Goal: Task Accomplishment & Management: Complete application form

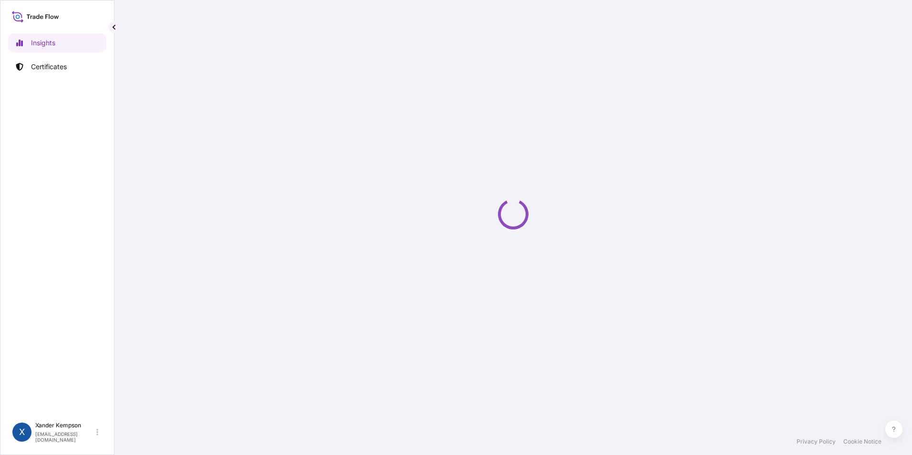
select select "2025"
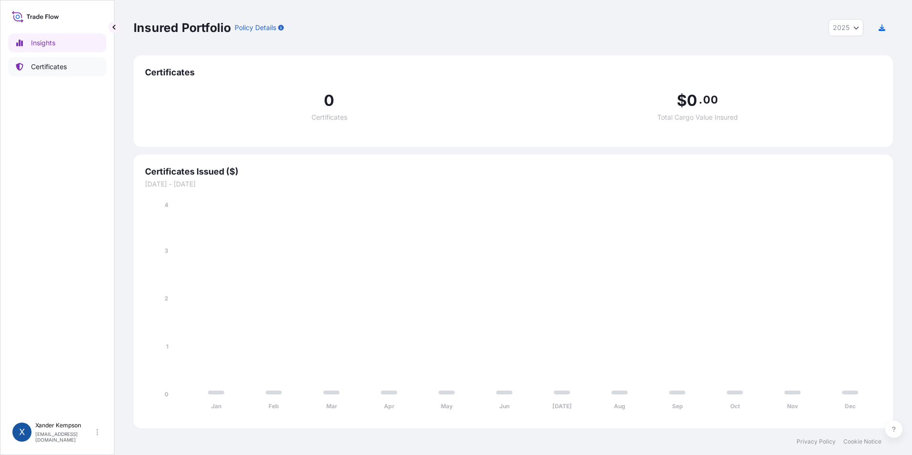
click at [58, 61] on link "Certificates" at bounding box center [57, 66] width 98 height 19
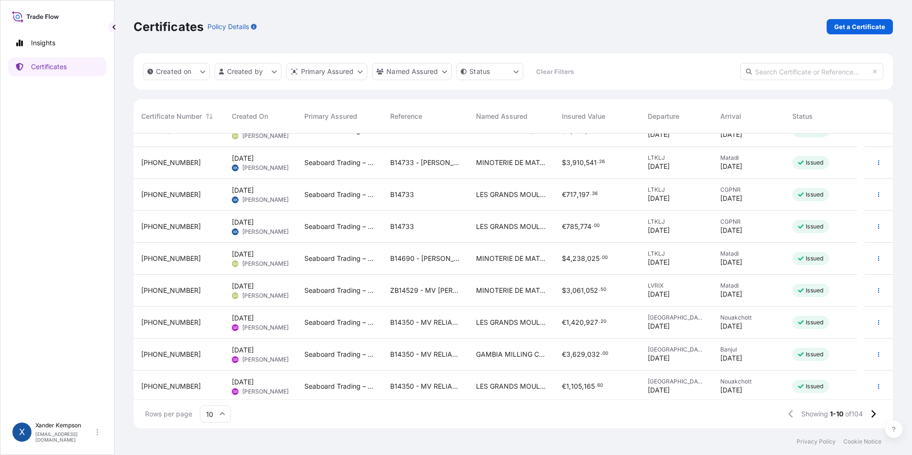
scroll to position [54, 0]
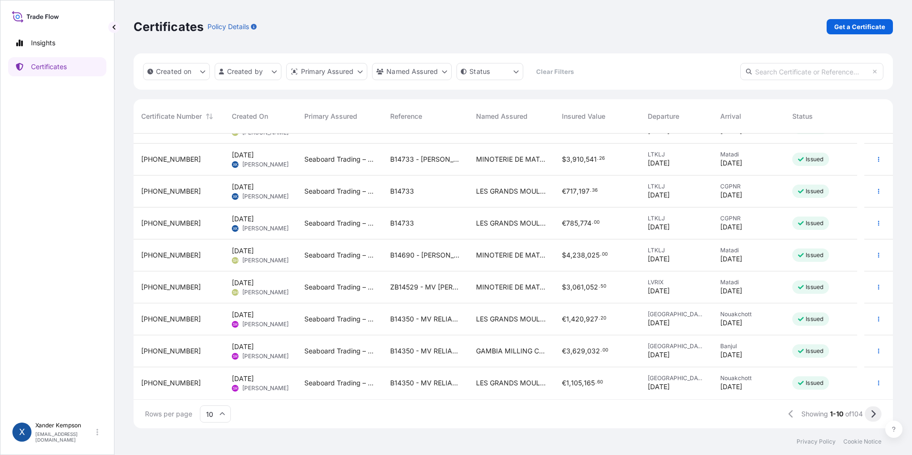
click at [872, 415] on icon at bounding box center [872, 414] width 5 height 9
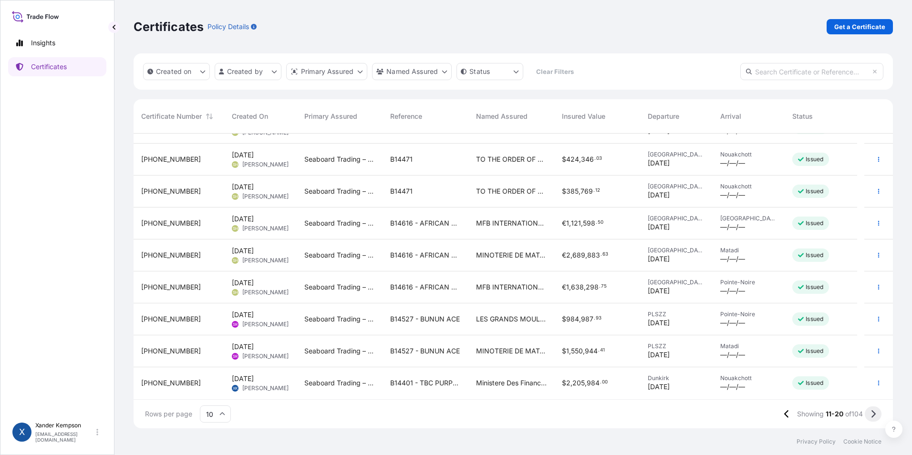
click at [869, 411] on button at bounding box center [873, 413] width 17 height 15
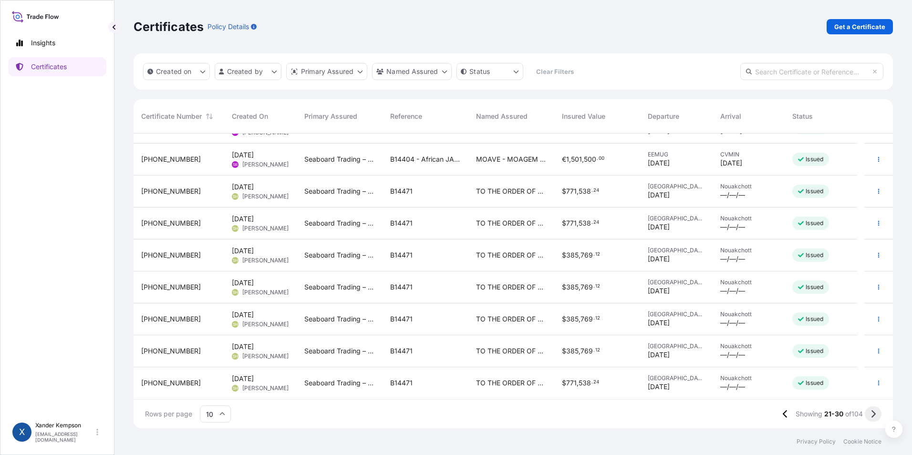
click at [871, 414] on icon at bounding box center [872, 414] width 5 height 9
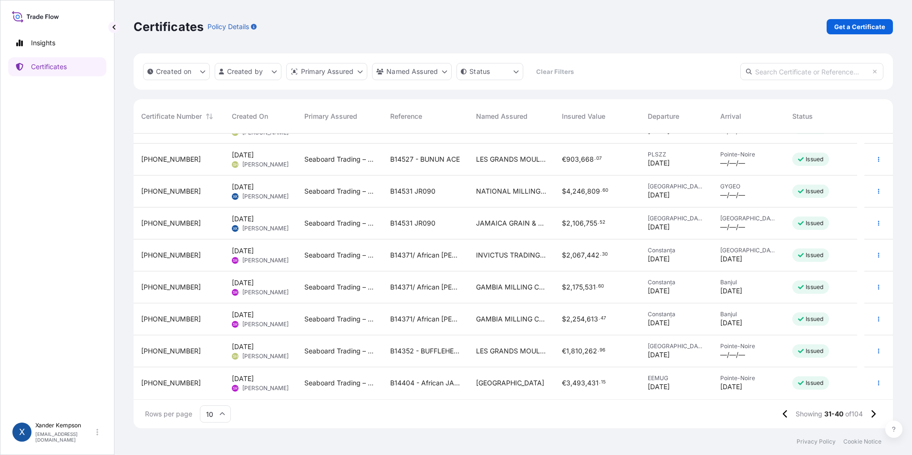
click at [509, 223] on span "JAMAICA GRAIN & CEREALS LTD" at bounding box center [511, 223] width 71 height 10
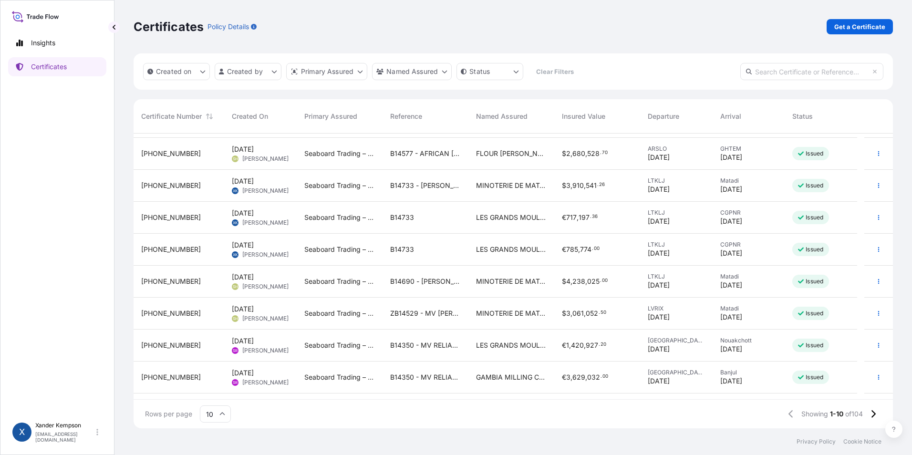
scroll to position [54, 0]
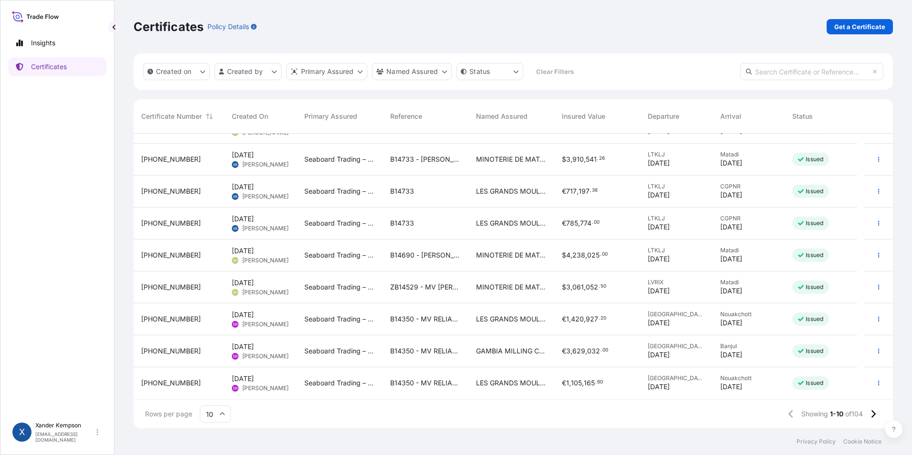
click at [209, 415] on input "10" at bounding box center [215, 413] width 31 height 17
click at [221, 385] on div "50" at bounding box center [215, 388] width 23 height 18
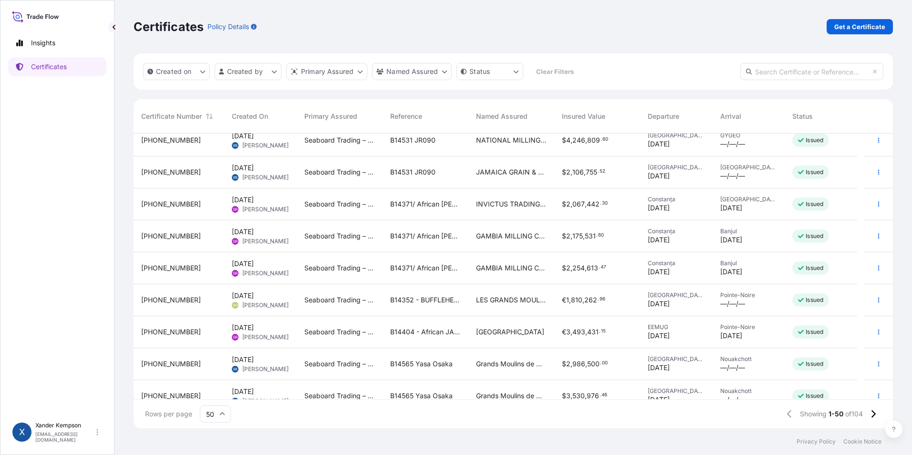
scroll to position [1049, 0]
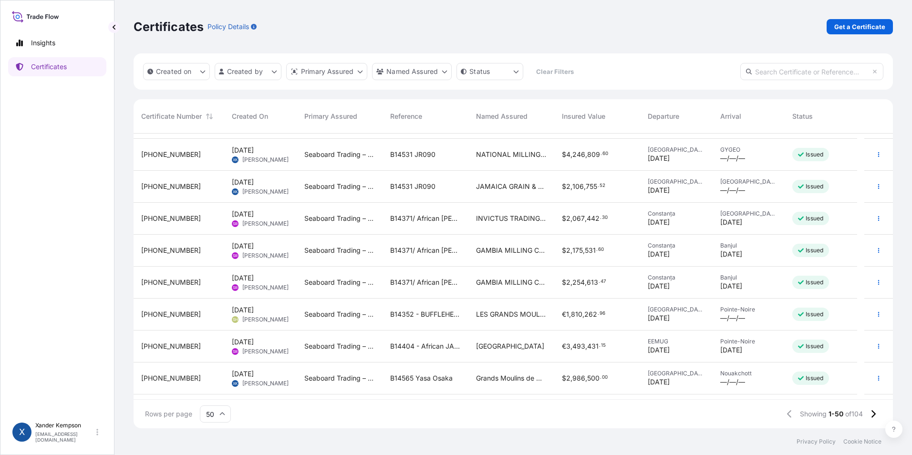
click at [512, 151] on span "NATIONAL MILLING COMPANY OF GUYANA INC" at bounding box center [511, 155] width 71 height 10
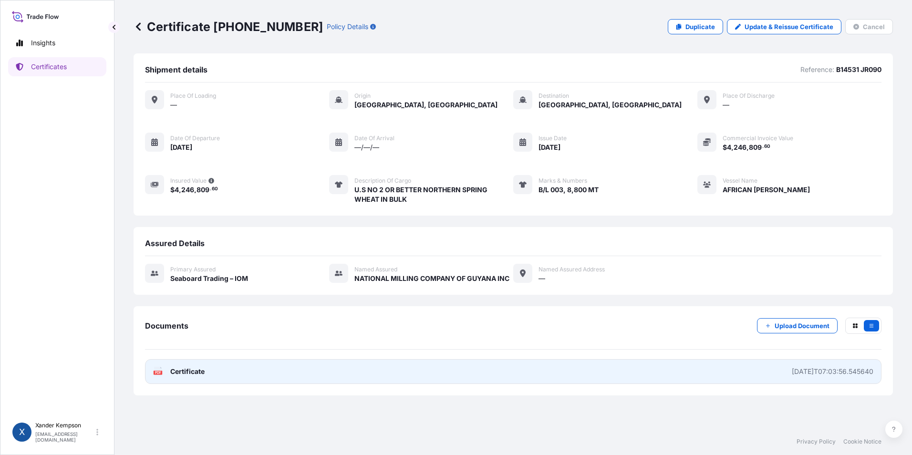
click at [320, 380] on link "PDF Certificate [DATE]T07:03:56.545640" at bounding box center [513, 371] width 736 height 25
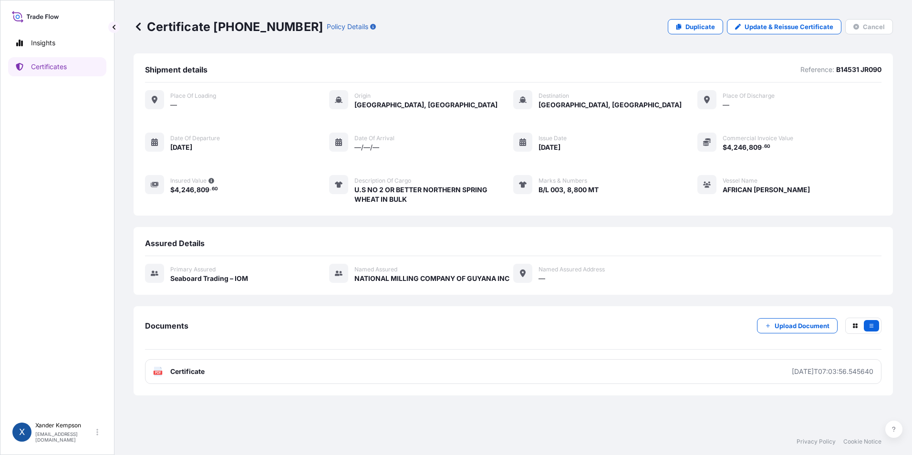
click at [137, 29] on icon at bounding box center [139, 27] width 10 height 10
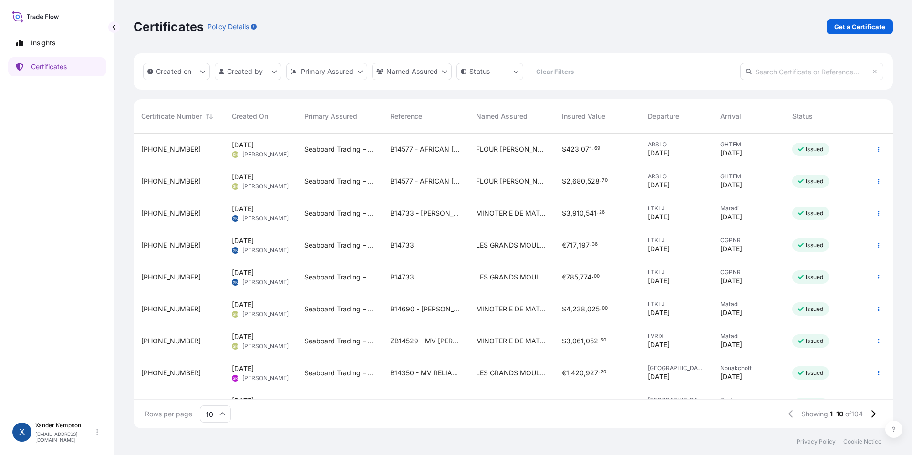
scroll to position [54, 0]
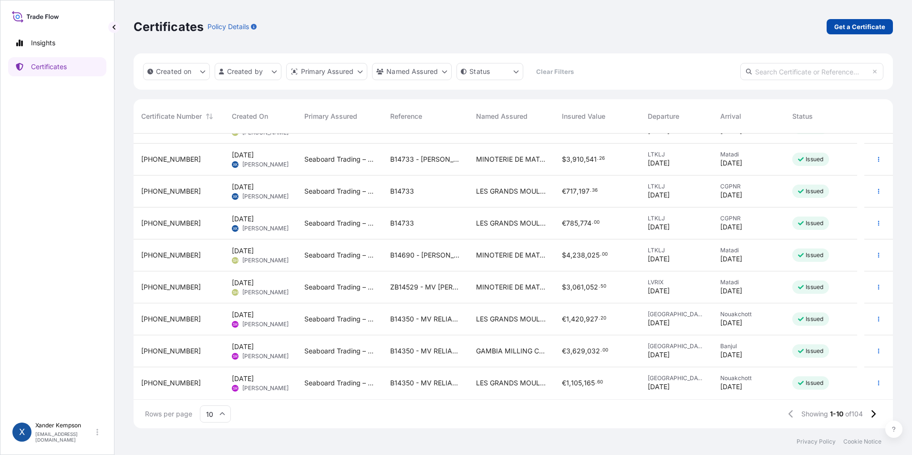
click at [871, 31] on link "Get a Certificate" at bounding box center [859, 26] width 66 height 15
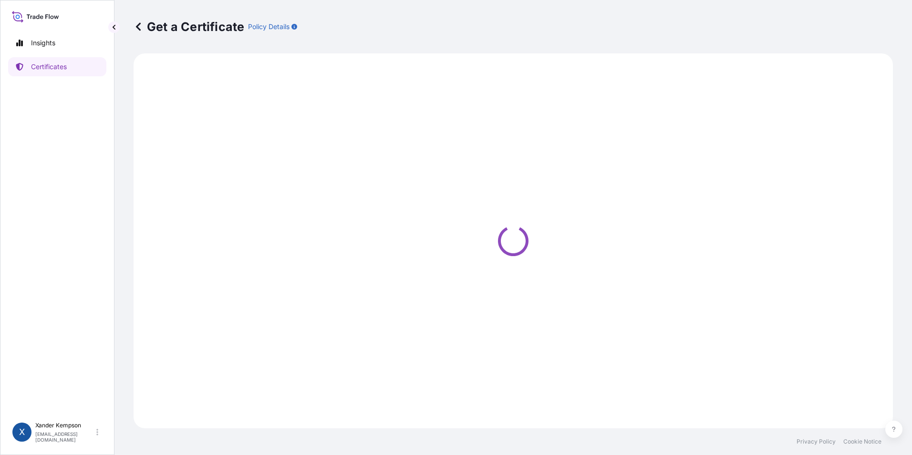
select select "Barge"
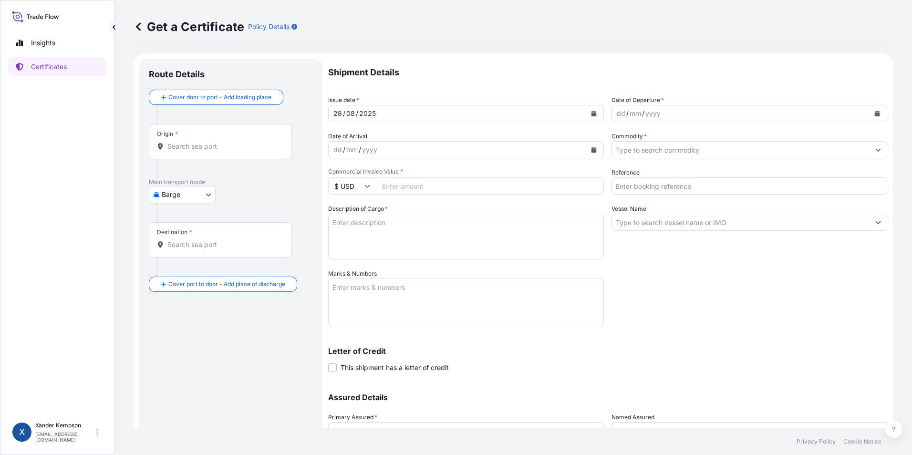
click at [464, 107] on div "[DATE]" at bounding box center [458, 113] width 258 height 17
click at [593, 115] on icon "Calendar" at bounding box center [594, 114] width 6 height 6
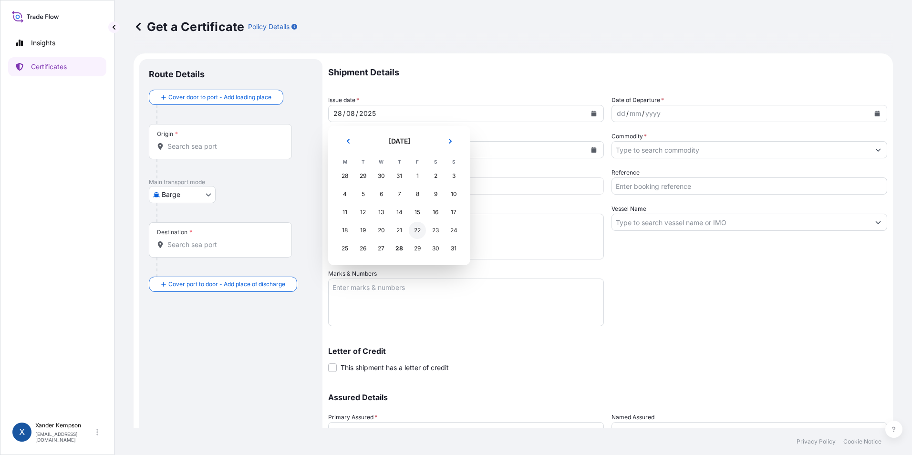
click at [418, 234] on div "22" at bounding box center [417, 230] width 17 height 17
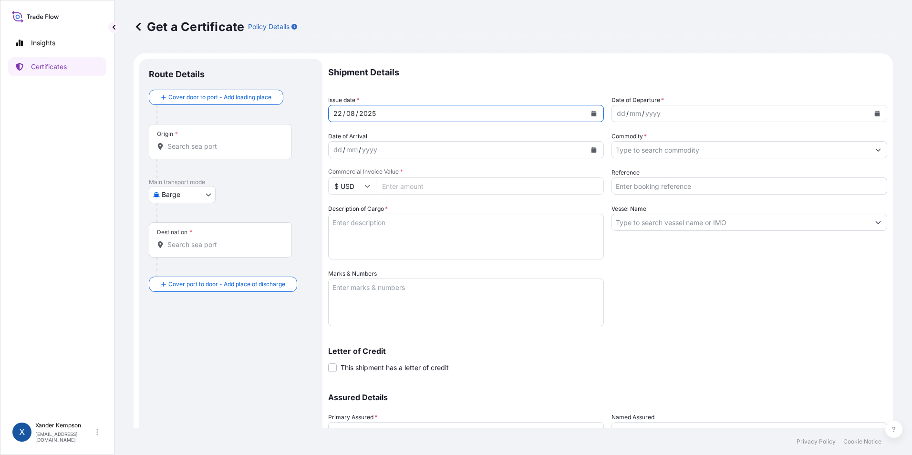
click at [875, 111] on button "Calendar" at bounding box center [876, 113] width 15 height 15
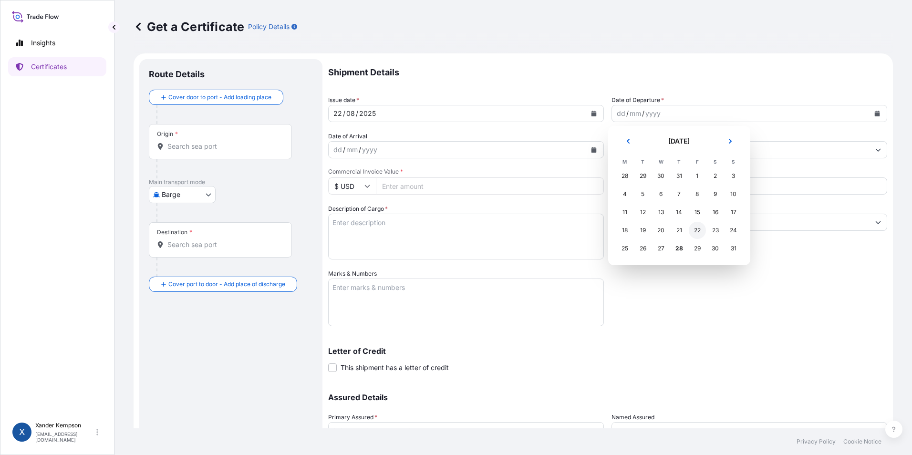
click at [697, 228] on div "22" at bounding box center [697, 230] width 17 height 17
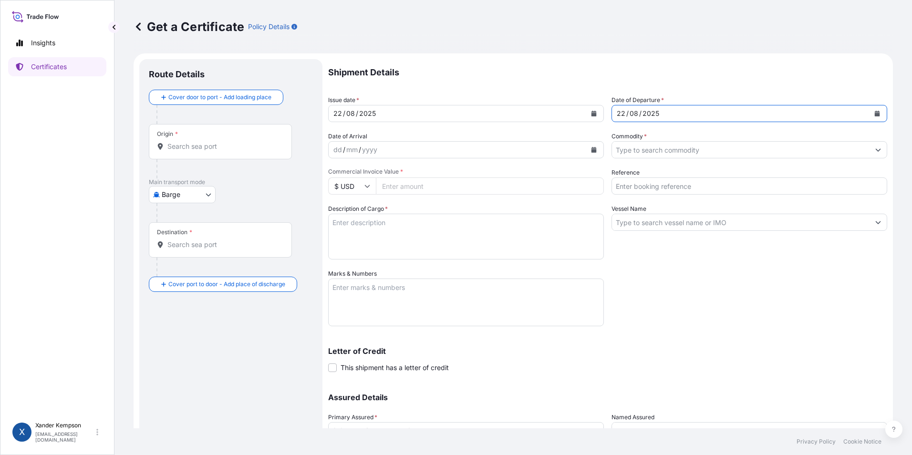
click at [668, 151] on input "Commodity *" at bounding box center [741, 149] width 258 height 17
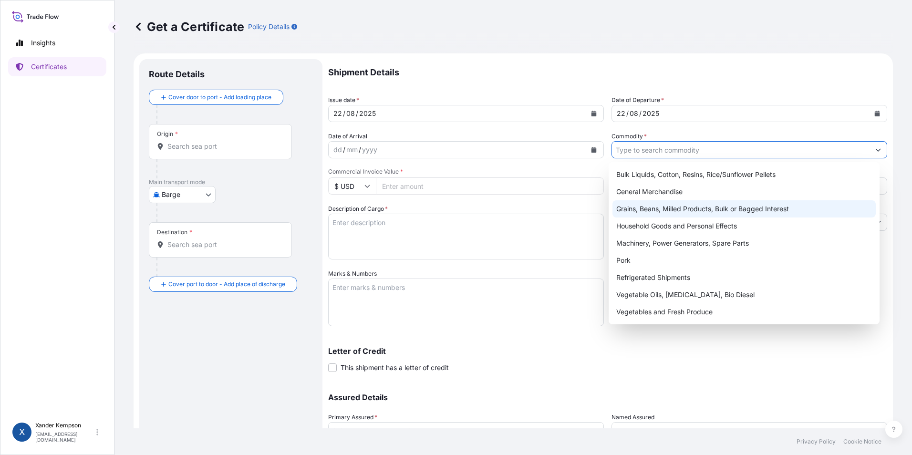
click at [689, 208] on div "Grains, Beans, Milled Products, Bulk or Bagged Interest" at bounding box center [744, 208] width 264 height 17
type input "Grains, Beans, Milled Products, Bulk or Bagged Interest"
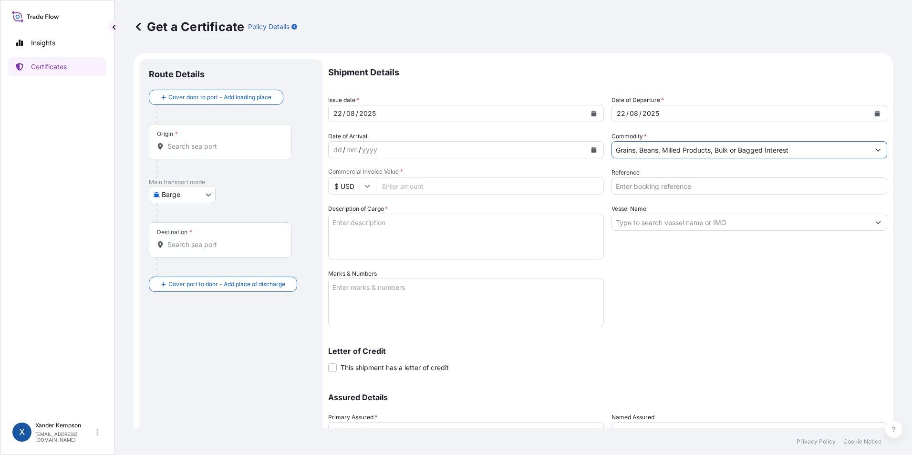
click at [668, 180] on input "Reference" at bounding box center [749, 185] width 276 height 17
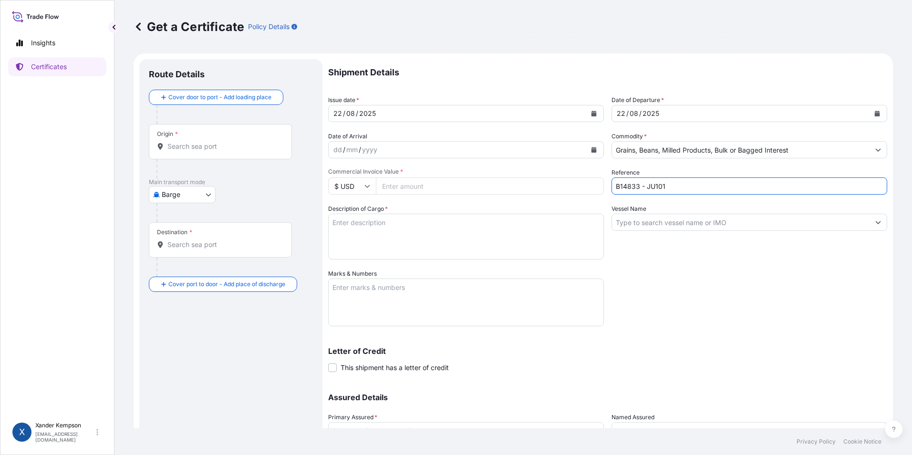
type input "B14833 - JU101"
click at [661, 221] on input "Vessel Name" at bounding box center [741, 222] width 258 height 17
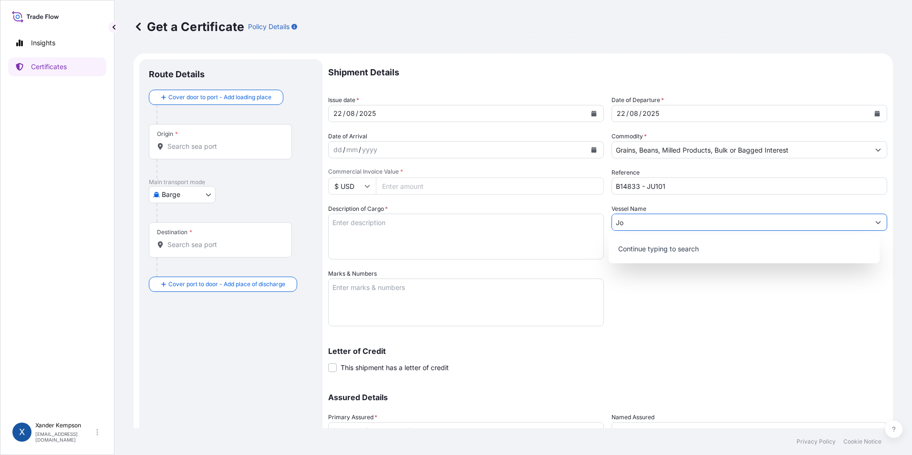
type input "J"
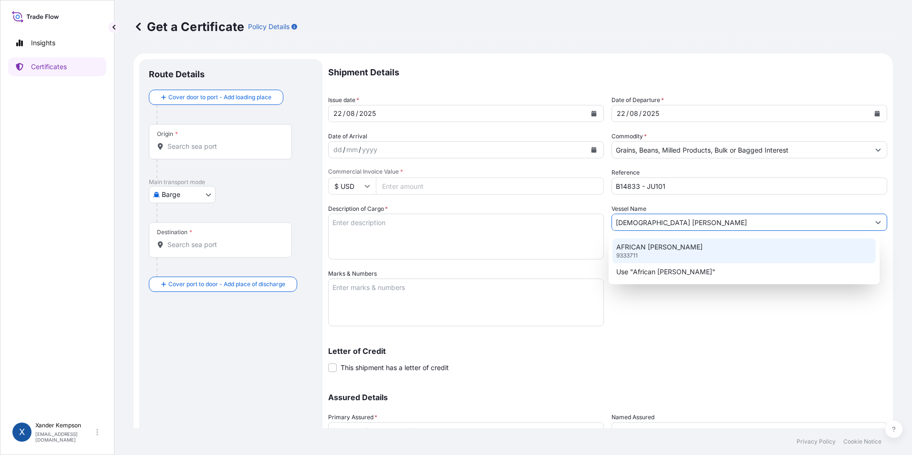
click at [692, 252] on div "AFRICAN [PERSON_NAME] 9333711" at bounding box center [744, 250] width 264 height 25
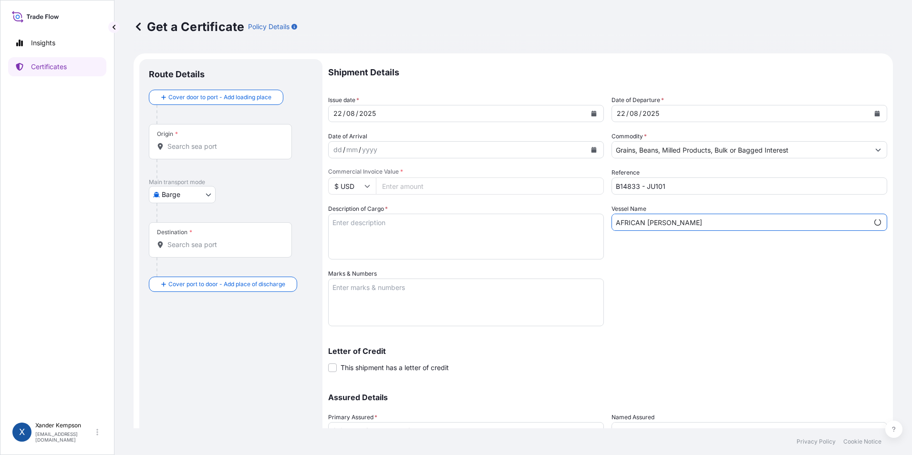
type input "AFRICAN [PERSON_NAME]"
drag, startPoint x: 495, startPoint y: 236, endPoint x: 503, endPoint y: 243, distance: 10.8
click at [498, 238] on textarea "Description of Cargo *" at bounding box center [466, 237] width 276 height 46
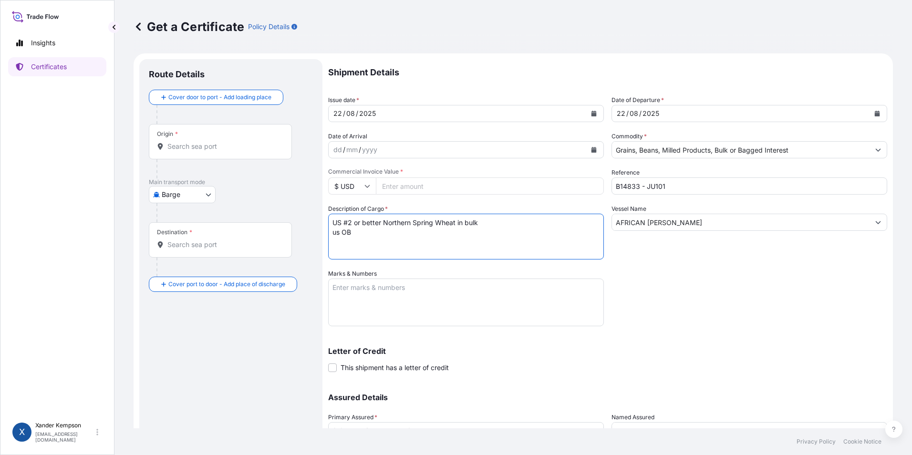
drag, startPoint x: 363, startPoint y: 238, endPoint x: 315, endPoint y: 231, distance: 48.7
click at [315, 231] on form "Route Details Cover door to port - Add loading place Place of loading Road / [G…" at bounding box center [513, 281] width 759 height 456
type textarea "US #2 or better Northern Spring Wheat in bulk"
click at [426, 298] on textarea "Marks & Numbers" at bounding box center [466, 303] width 276 height 48
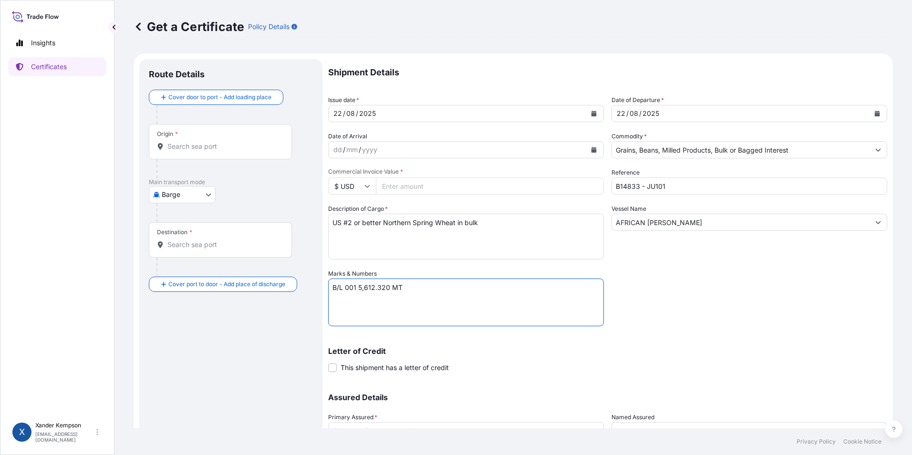
type textarea "B/L 001 5,612.320 MT"
click at [397, 181] on input "Commercial Invoice Value *" at bounding box center [490, 185] width 228 height 17
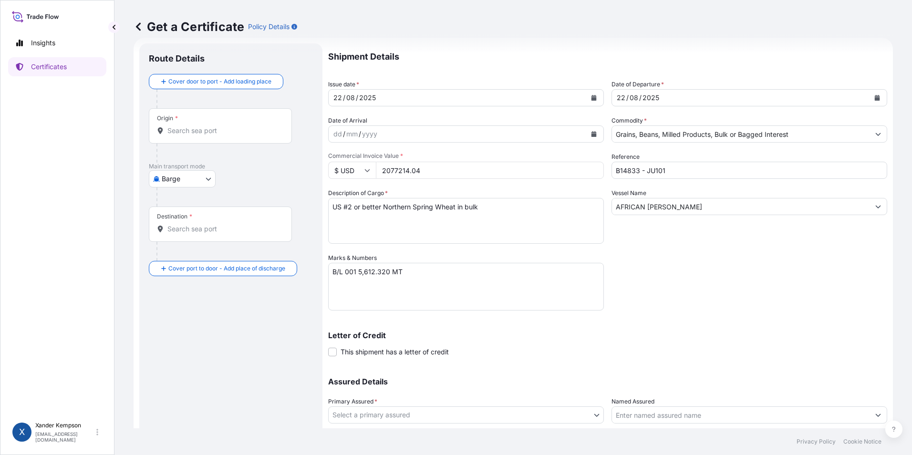
scroll to position [82, 0]
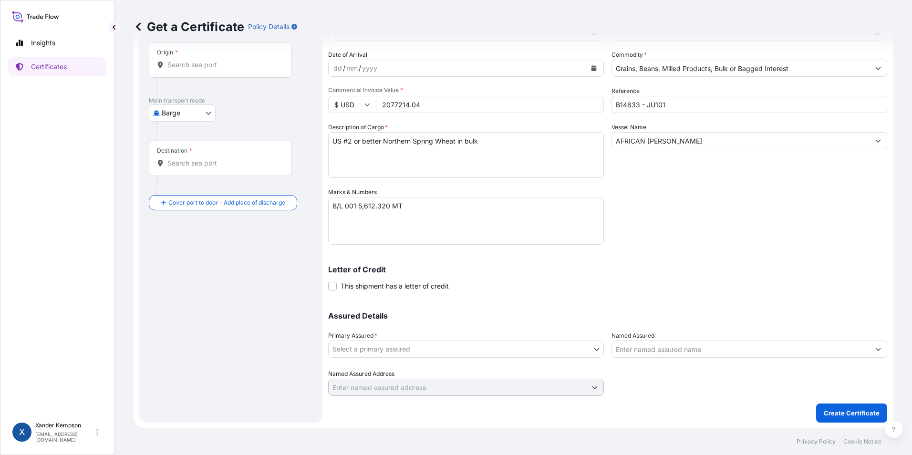
type input "2077214.04"
click at [475, 351] on body "Insights Certificates X [PERSON_NAME] [EMAIL_ADDRESS][DOMAIN_NAME] Get a Certif…" at bounding box center [456, 227] width 912 height 455
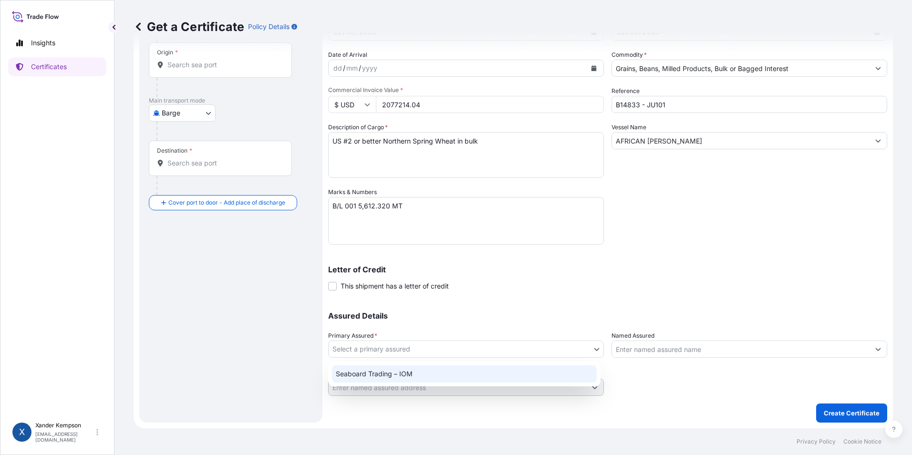
click at [430, 375] on div "Seaboard Trading – IOM" at bounding box center [464, 373] width 265 height 17
select select "31640"
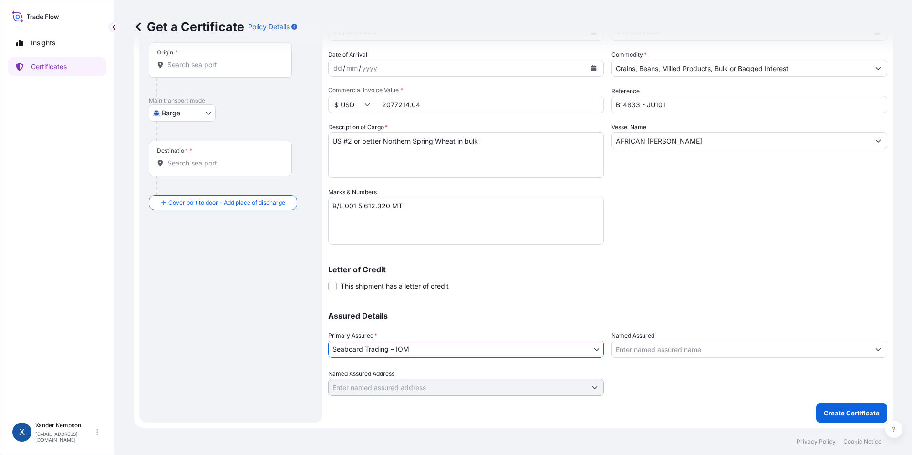
click at [653, 357] on input "Named Assured" at bounding box center [741, 348] width 258 height 17
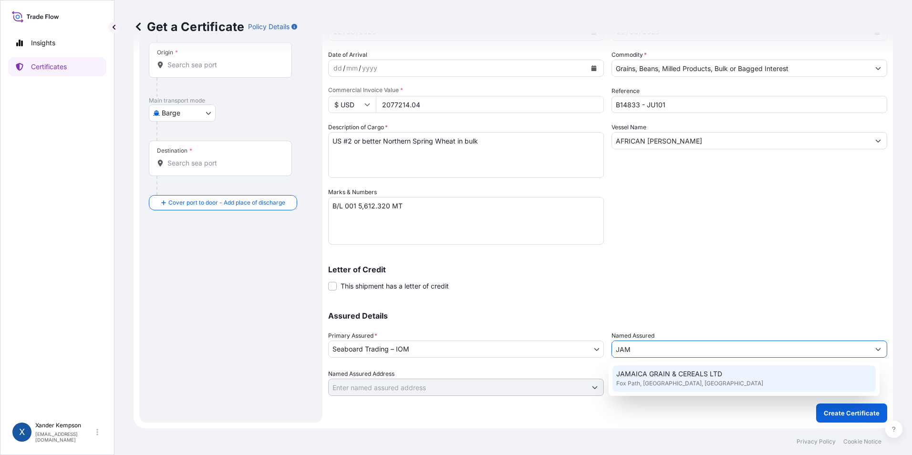
click at [667, 371] on span "JAMAICA GRAIN & CEREALS LTD" at bounding box center [669, 374] width 106 height 10
type input "JAMAICA GRAIN & CEREALS LTD"
type input "Fox Path, [GEOGRAPHIC_DATA], [GEOGRAPHIC_DATA]"
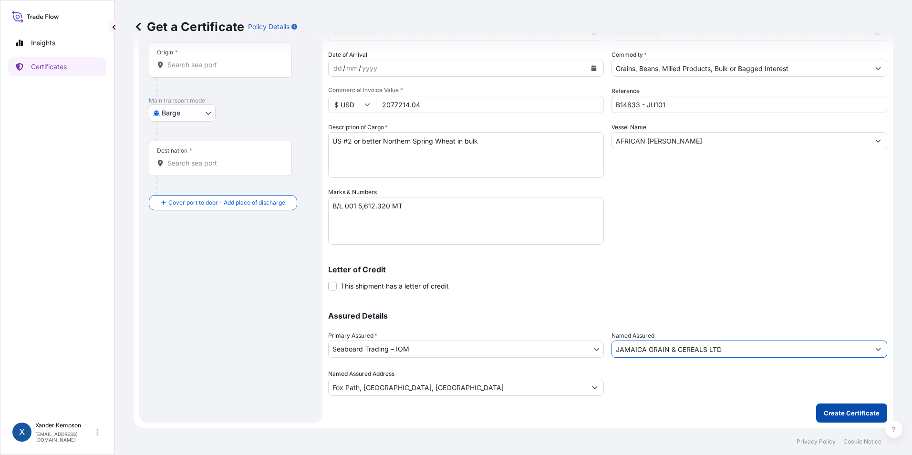
type input "JAMAICA GRAIN & CEREALS LTD"
click at [854, 412] on p "Create Certificate" at bounding box center [852, 413] width 56 height 10
click at [226, 65] on input "Origin * Please select an origin" at bounding box center [223, 65] width 113 height 10
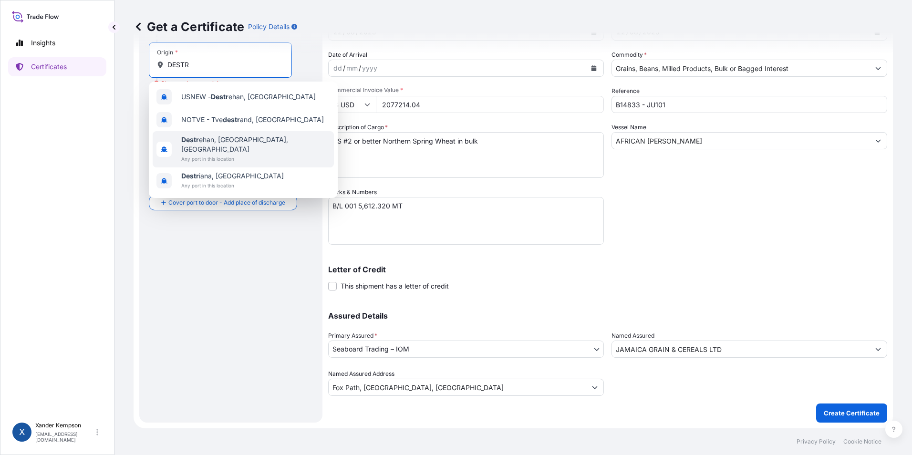
click at [229, 154] on span "Any port in this location" at bounding box center [255, 159] width 149 height 10
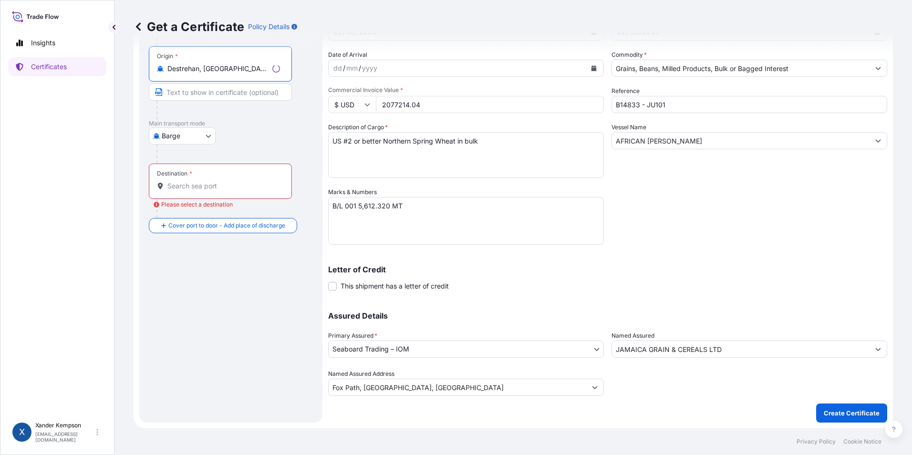
type input "Destrehan, [GEOGRAPHIC_DATA], [GEOGRAPHIC_DATA]"
click at [211, 180] on div "Destination *" at bounding box center [220, 181] width 143 height 35
click at [211, 181] on input "Destination * Please select a destination" at bounding box center [223, 186] width 113 height 10
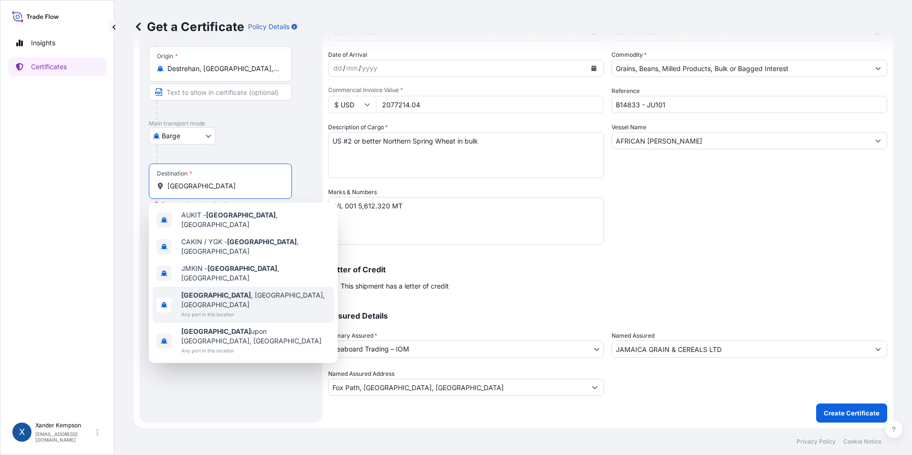
click at [213, 290] on span "[GEOGRAPHIC_DATA] , [GEOGRAPHIC_DATA], [GEOGRAPHIC_DATA]" at bounding box center [255, 299] width 149 height 19
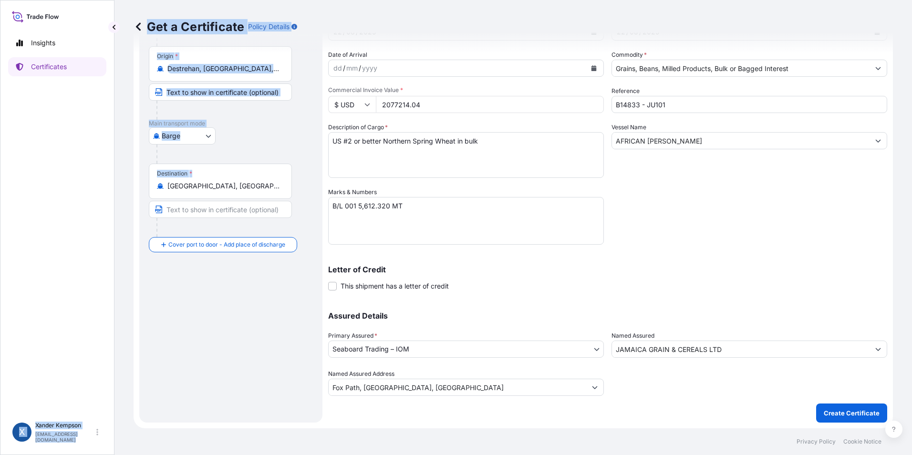
drag, startPoint x: 244, startPoint y: 193, endPoint x: 113, endPoint y: 191, distance: 130.2
click at [113, 191] on div "Insights Certificates X [PERSON_NAME] [EMAIL_ADDRESS][DOMAIN_NAME] Get a Certif…" at bounding box center [456, 227] width 912 height 455
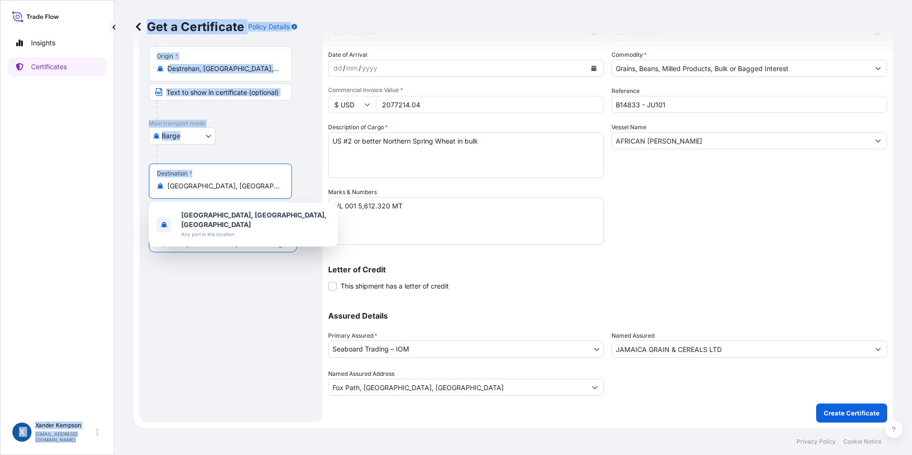
click at [253, 181] on input "[GEOGRAPHIC_DATA], [GEOGRAPHIC_DATA], [GEOGRAPHIC_DATA]" at bounding box center [223, 186] width 113 height 10
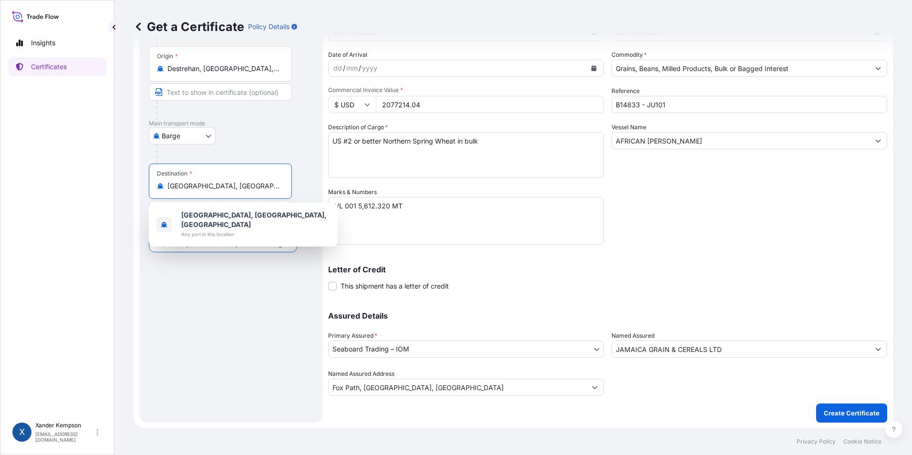
drag, startPoint x: 248, startPoint y: 186, endPoint x: 170, endPoint y: 187, distance: 78.2
click at [166, 188] on div "[GEOGRAPHIC_DATA], [GEOGRAPHIC_DATA], [GEOGRAPHIC_DATA]" at bounding box center [220, 186] width 127 height 10
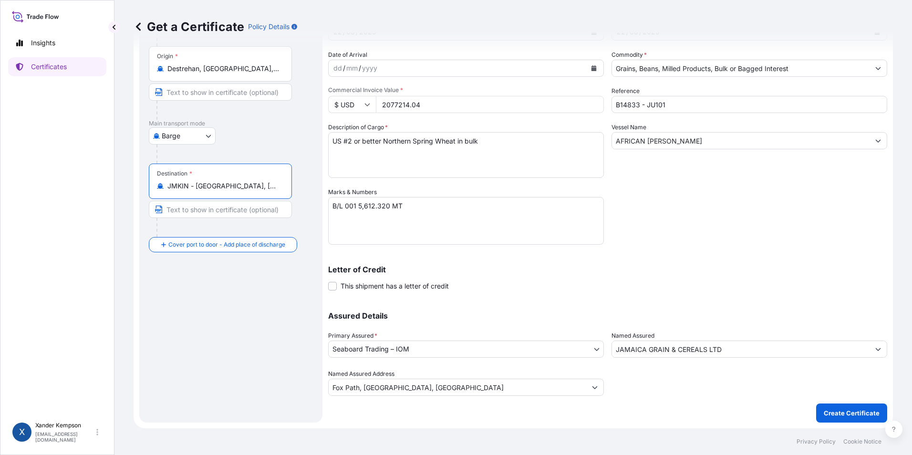
type input "JMKIN - [GEOGRAPHIC_DATA], [GEOGRAPHIC_DATA]"
click at [173, 132] on body "5 options available. Insights Certificates X [PERSON_NAME] [PERSON_NAME][EMAIL_…" at bounding box center [456, 227] width 912 height 455
click at [180, 213] on span "Ocean Vessel" at bounding box center [188, 212] width 42 height 10
select select "Ocean Vessel"
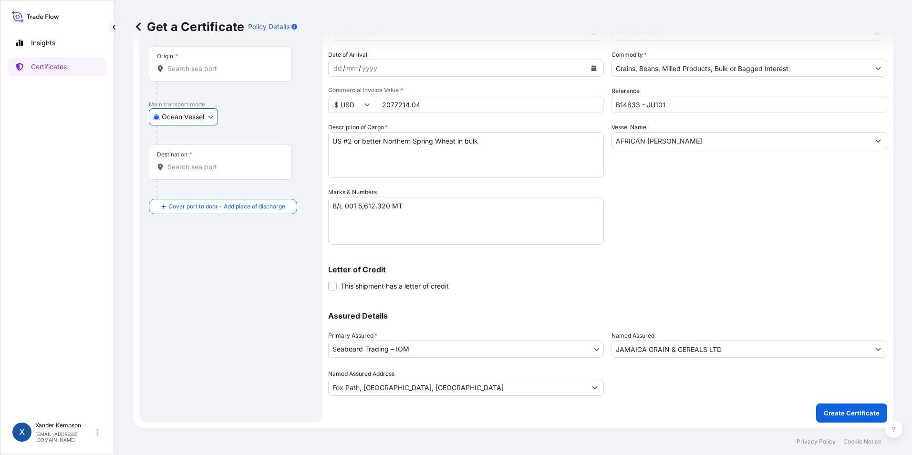
scroll to position [0, 0]
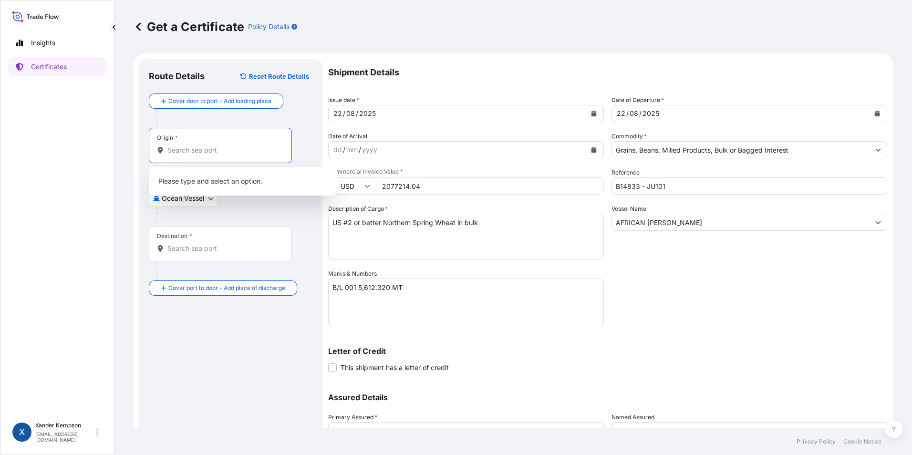
click at [214, 150] on input "Origin *" at bounding box center [223, 150] width 113 height 10
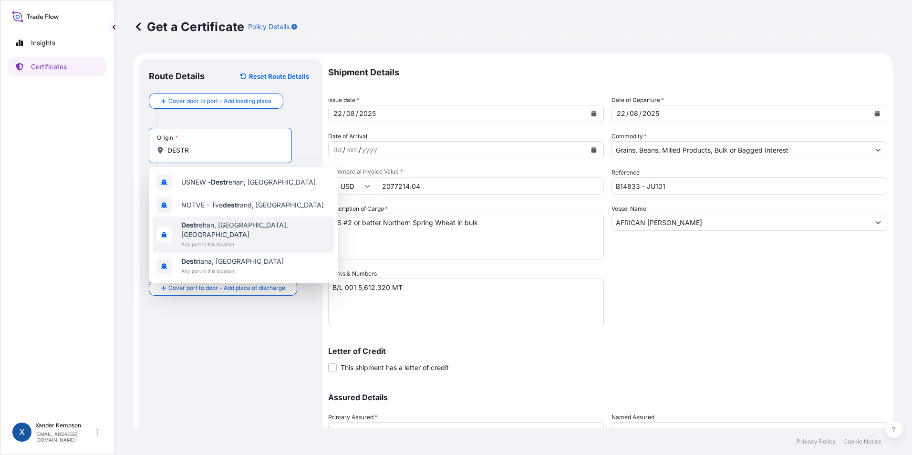
click at [235, 229] on span "Destr ehan, [GEOGRAPHIC_DATA], [GEOGRAPHIC_DATA]" at bounding box center [255, 229] width 149 height 19
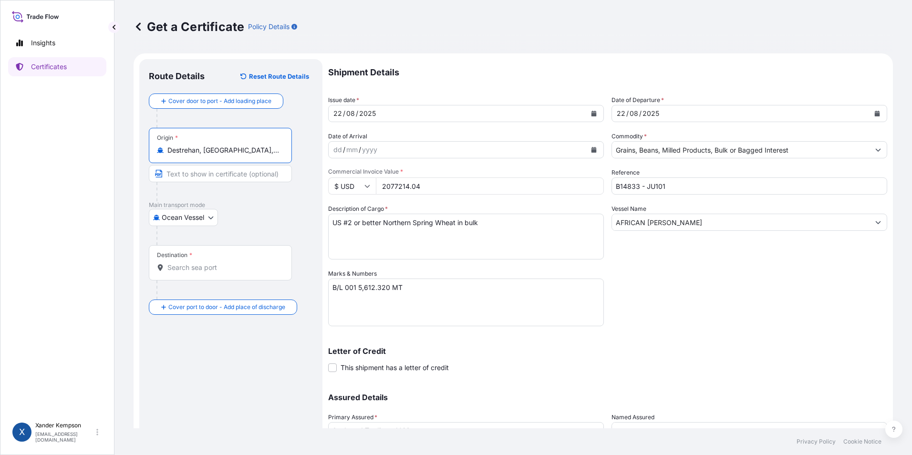
type input "Destrehan, [GEOGRAPHIC_DATA], [GEOGRAPHIC_DATA]"
click at [201, 267] on input "Destination *" at bounding box center [223, 268] width 113 height 10
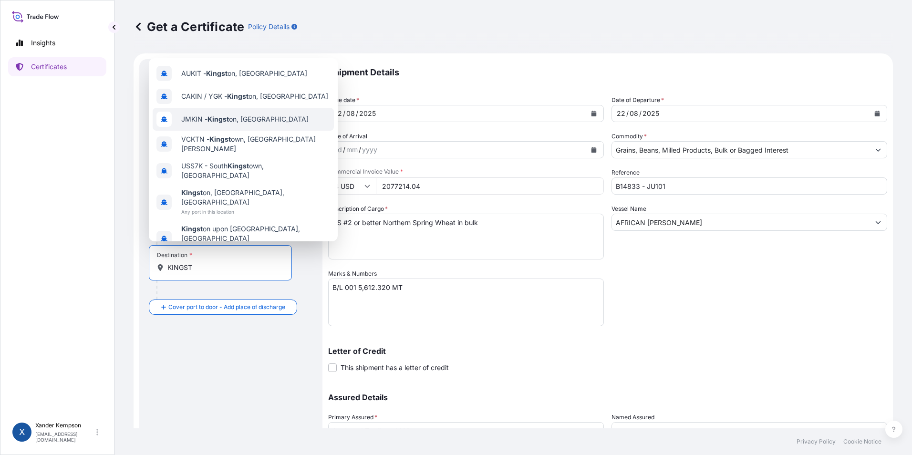
click at [243, 124] on span "JMKIN - Kingst on, [GEOGRAPHIC_DATA]" at bounding box center [244, 119] width 127 height 10
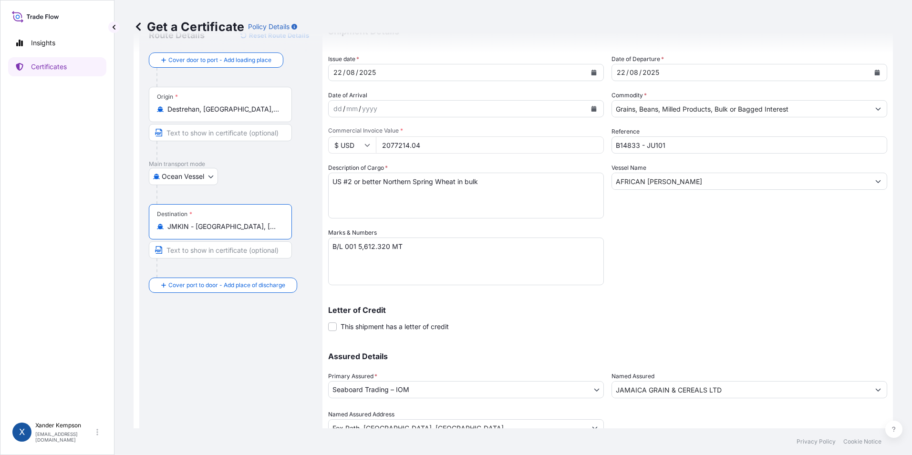
scroll to position [82, 0]
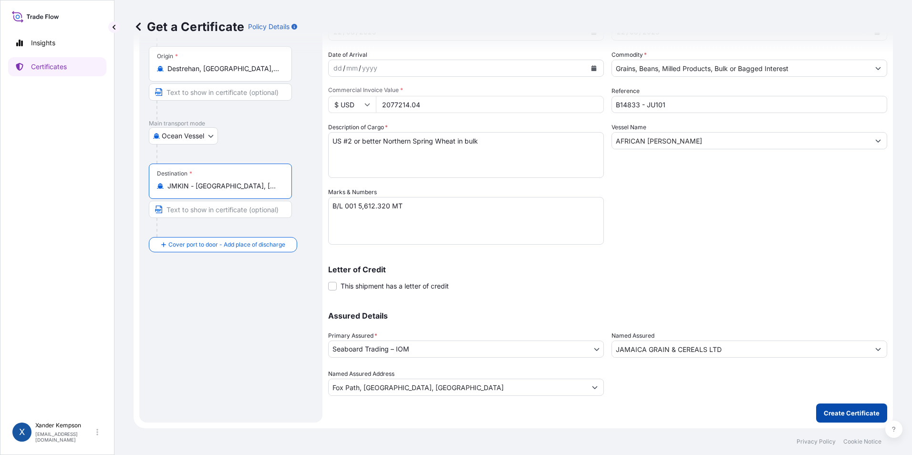
type input "JMKIN - [GEOGRAPHIC_DATA], [GEOGRAPHIC_DATA]"
click at [856, 415] on p "Create Certificate" at bounding box center [852, 413] width 56 height 10
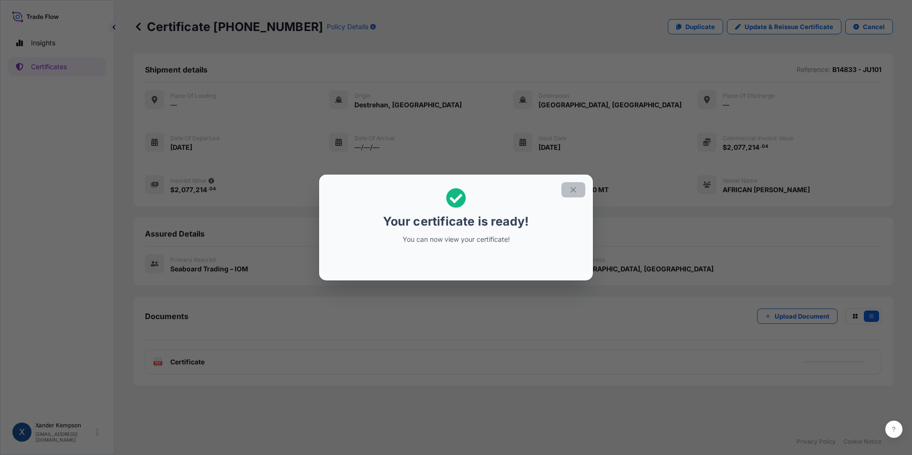
click at [573, 186] on icon "button" at bounding box center [573, 190] width 9 height 9
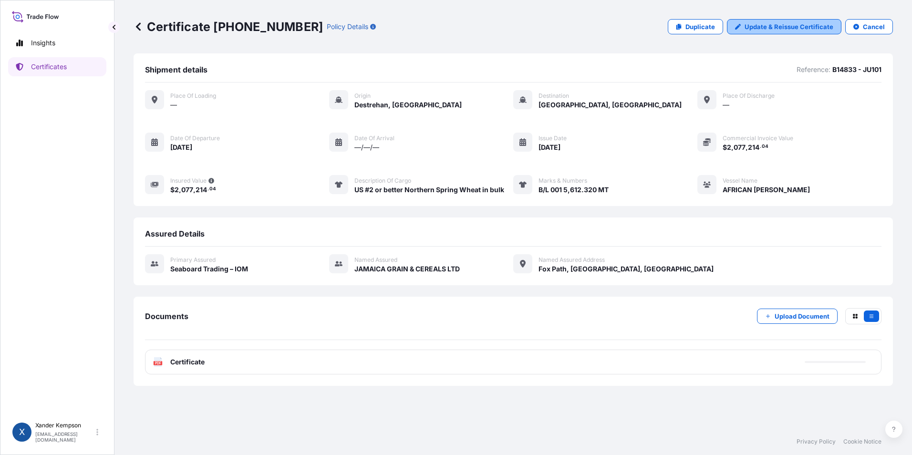
click at [780, 29] on p "Update & Reissue Certificate" at bounding box center [788, 27] width 89 height 10
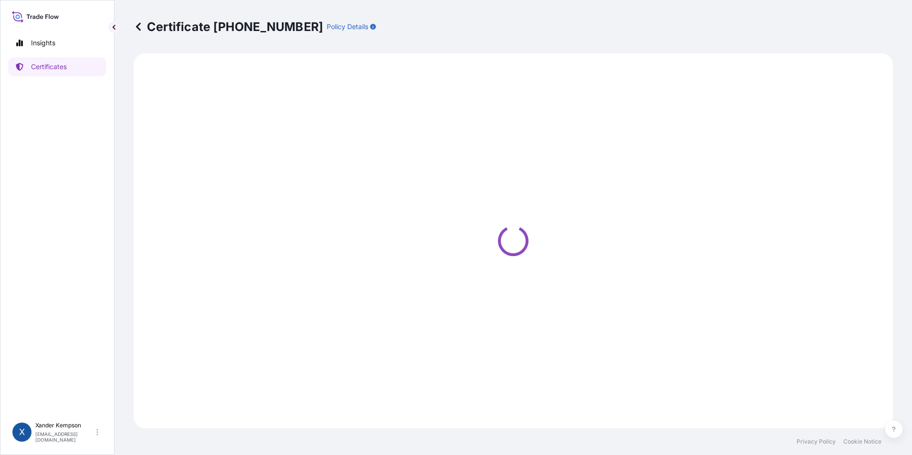
select select "Ocean Vessel"
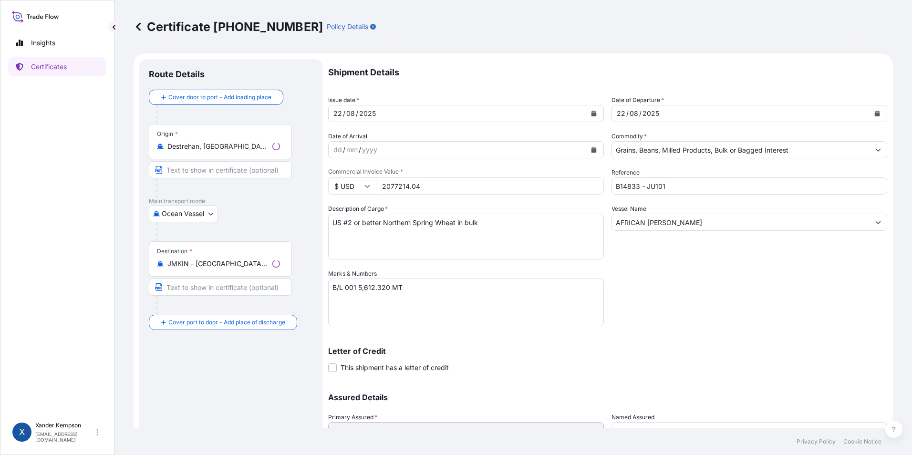
select select "31640"
click at [739, 224] on input "AFRICAN [PERSON_NAME]" at bounding box center [741, 222] width 258 height 17
drag, startPoint x: 739, startPoint y: 224, endPoint x: 480, endPoint y: 250, distance: 260.7
click at [480, 250] on div "Shipment Details Issue date * [DATE] Date of Departure * [DATE] Date of Arrival…" at bounding box center [607, 268] width 559 height 418
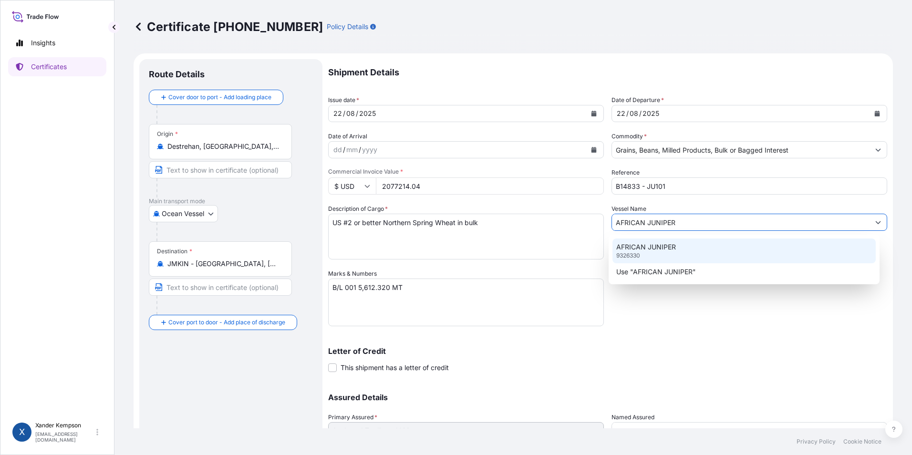
click at [663, 246] on p "AFRICAN JUNIPER" at bounding box center [646, 247] width 60 height 10
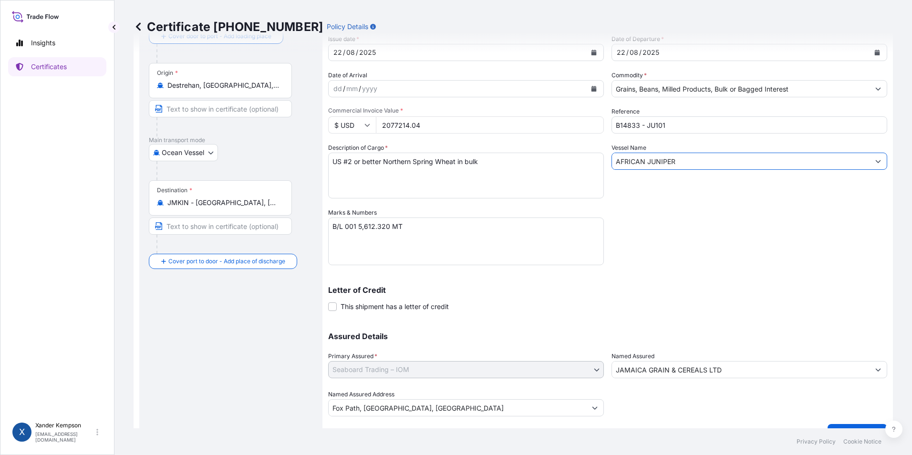
scroll to position [82, 0]
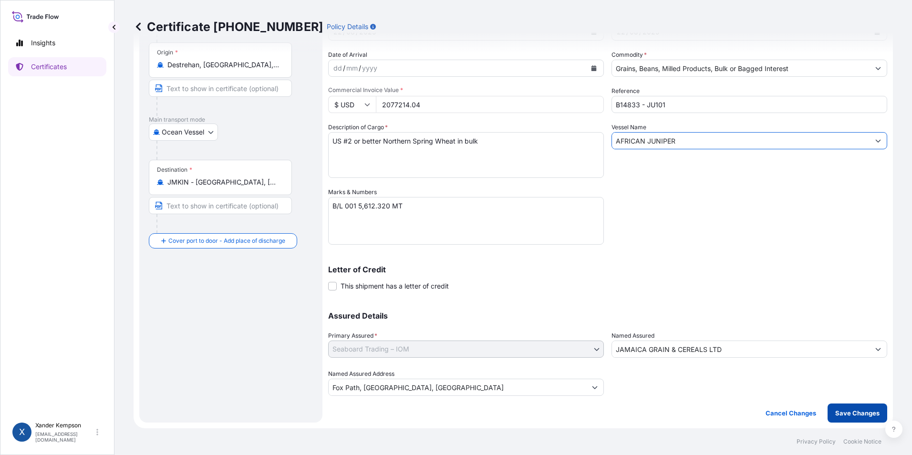
type input "AFRICAN JUNIPER"
click at [848, 409] on p "Save Changes" at bounding box center [857, 413] width 44 height 10
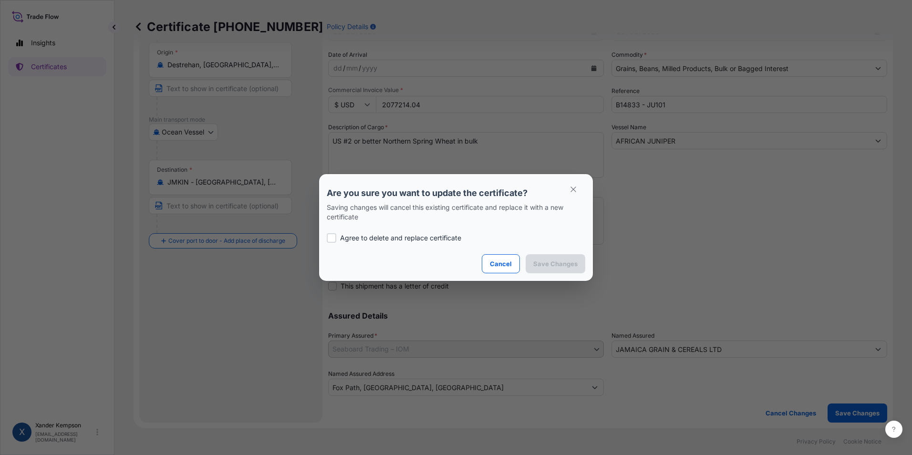
click at [370, 232] on div "Agree to delete and replace certificate" at bounding box center [456, 238] width 258 height 32
click at [364, 239] on p "Agree to delete and replace certificate" at bounding box center [400, 238] width 121 height 10
checkbox input "true"
click at [554, 269] on button "Save Changes" at bounding box center [556, 263] width 60 height 19
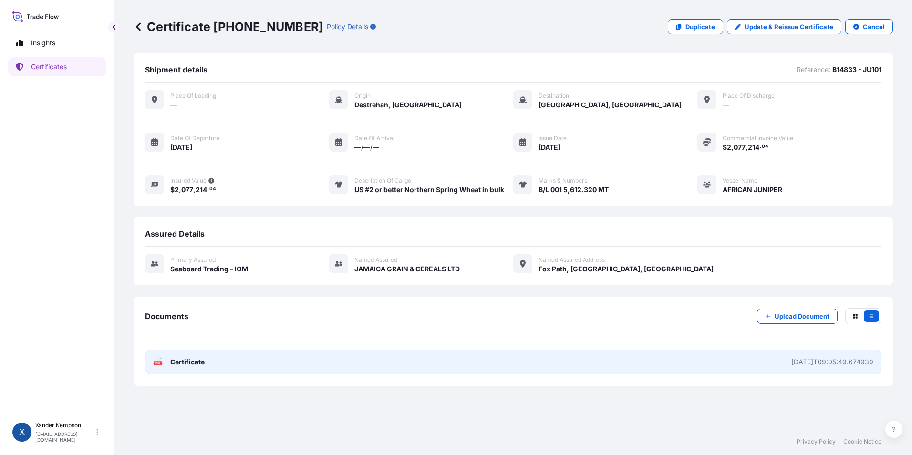
click at [804, 358] on div "[DATE]T09:05:49.674939" at bounding box center [832, 362] width 82 height 10
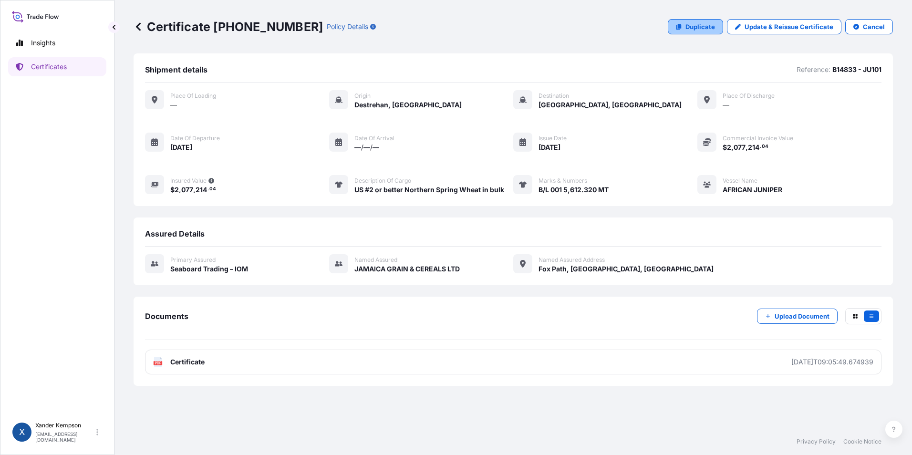
click at [715, 25] on p "Duplicate" at bounding box center [700, 27] width 30 height 10
select select "Ocean Vessel"
select select "31640"
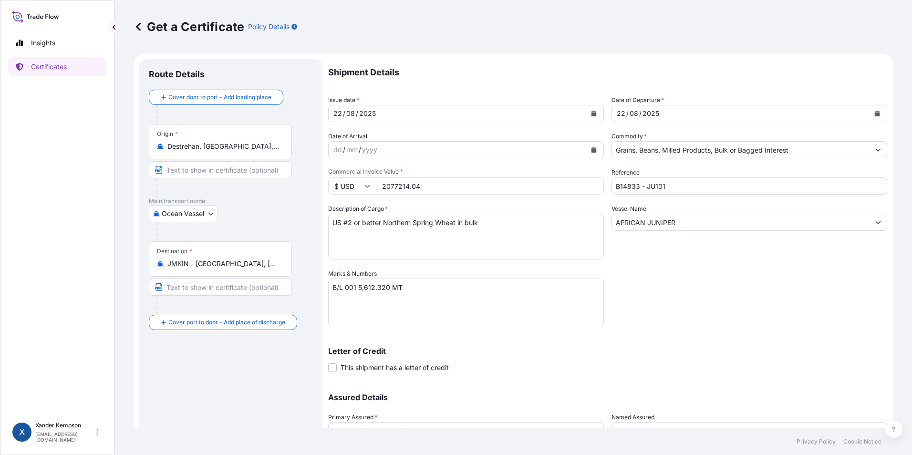
click at [343, 288] on textarea "B/L 001 5,612.320 MT" at bounding box center [466, 303] width 276 height 48
click at [356, 290] on textarea "B/L 001 5,612.320 MT" at bounding box center [466, 303] width 276 height 48
type textarea "B/L 003 5,612.320 MT"
drag, startPoint x: 416, startPoint y: 222, endPoint x: 384, endPoint y: 229, distance: 32.6
click at [383, 227] on textarea "US #2 or better Northern Spring Wheat in bulk" at bounding box center [466, 237] width 276 height 46
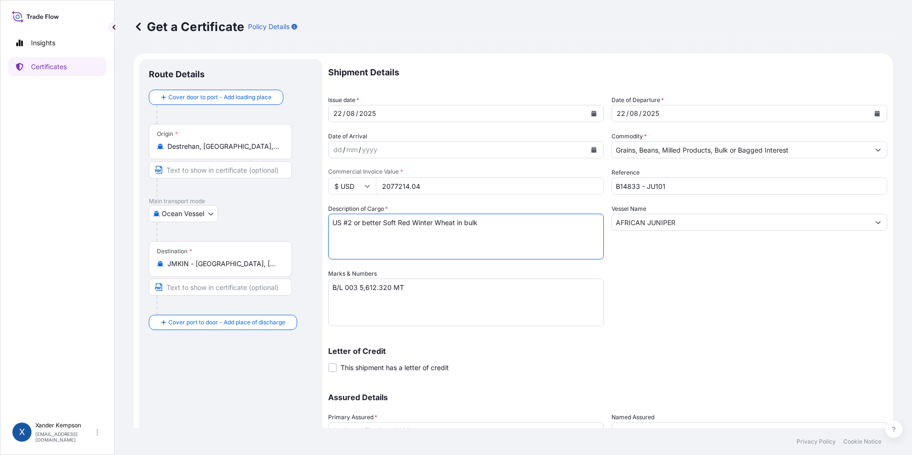
type textarea "US #2 or better Soft Red Winter Wheat in bulk"
drag, startPoint x: 432, startPoint y: 182, endPoint x: 360, endPoint y: 187, distance: 72.2
click at [365, 187] on div "$ USD 2077214.04" at bounding box center [466, 185] width 276 height 17
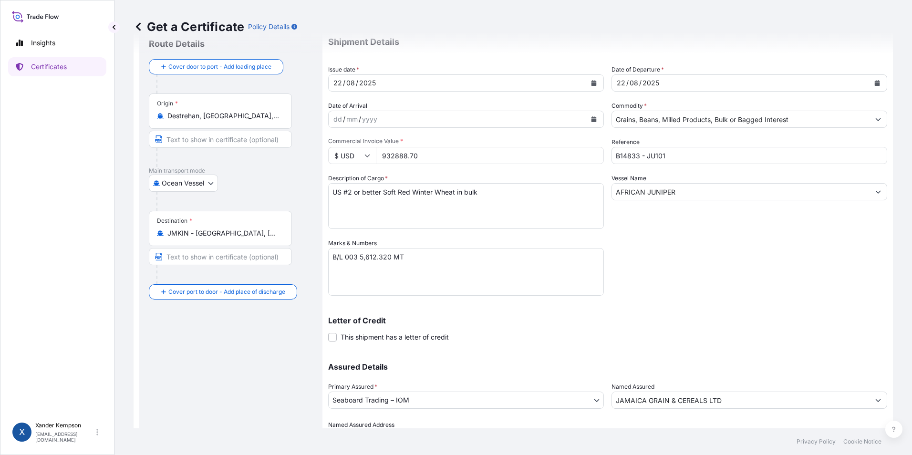
scroll to position [82, 0]
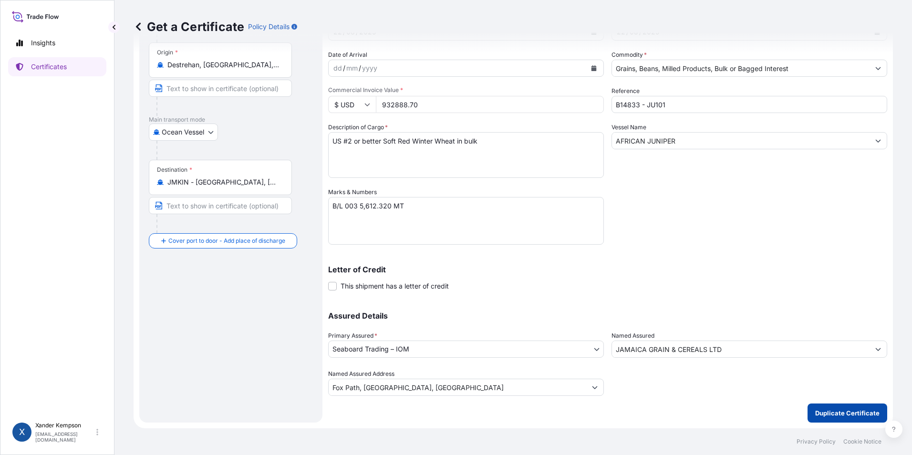
type input "932888.70"
click at [833, 413] on p "Duplicate Certificate" at bounding box center [847, 413] width 64 height 10
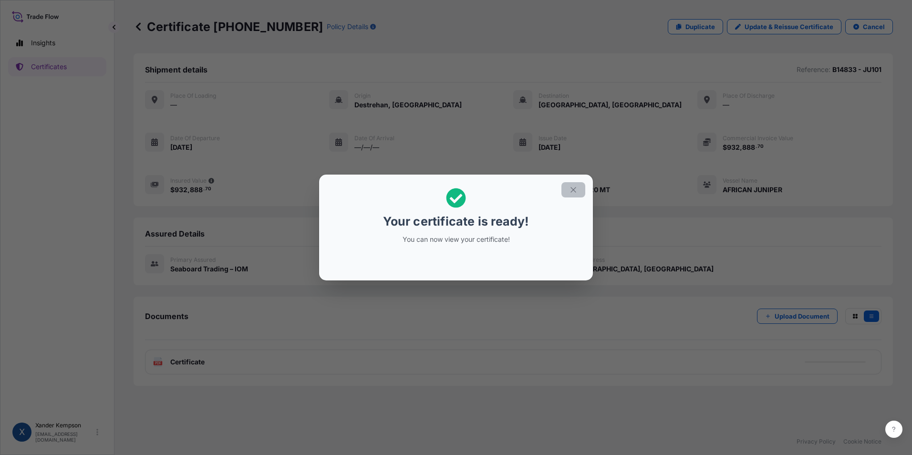
click at [567, 195] on button "button" at bounding box center [573, 189] width 24 height 15
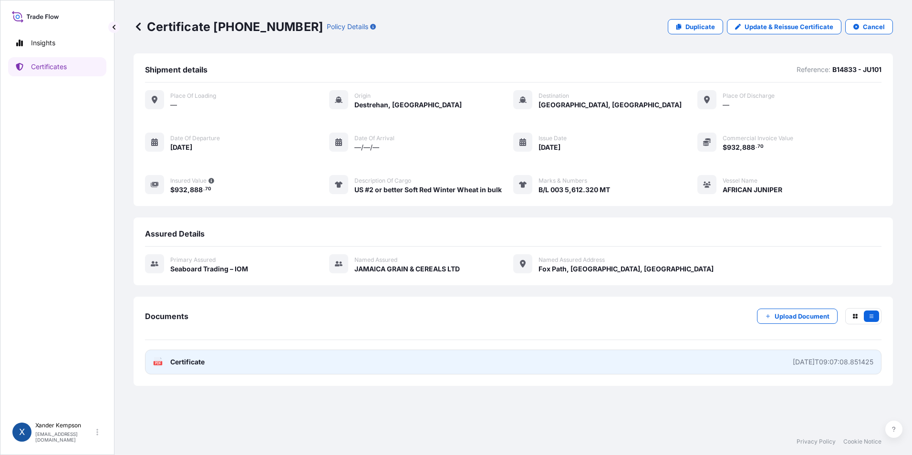
click at [252, 363] on link "PDF Certificate [DATE]T09:07:08.851425" at bounding box center [513, 362] width 736 height 25
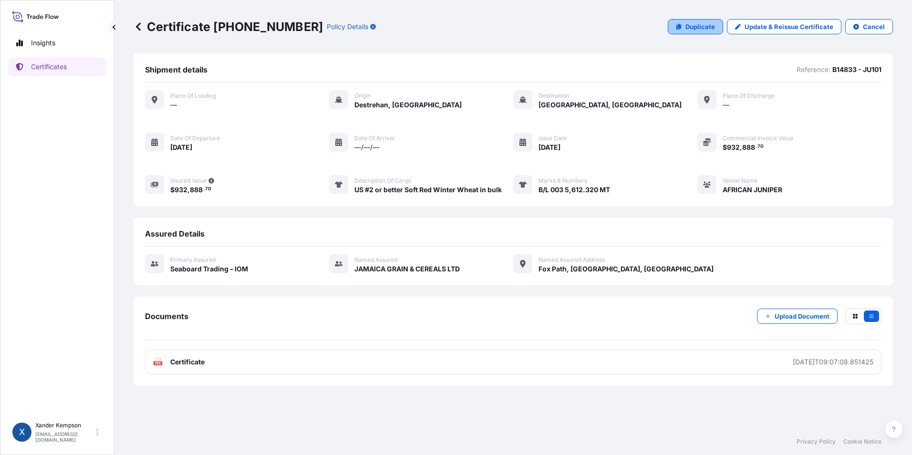
click at [702, 25] on p "Duplicate" at bounding box center [700, 27] width 30 height 10
select select "Ocean Vessel"
select select "31640"
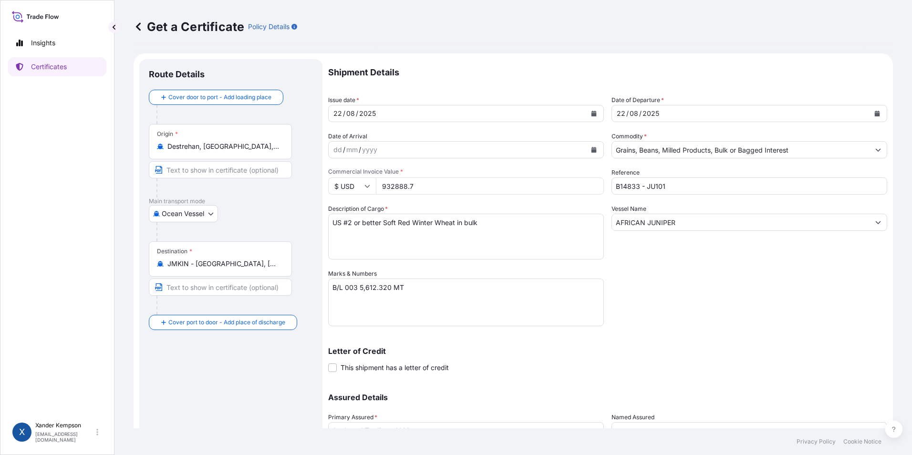
click at [268, 260] on input "JMKIN - [GEOGRAPHIC_DATA], [GEOGRAPHIC_DATA]" at bounding box center [223, 264] width 113 height 10
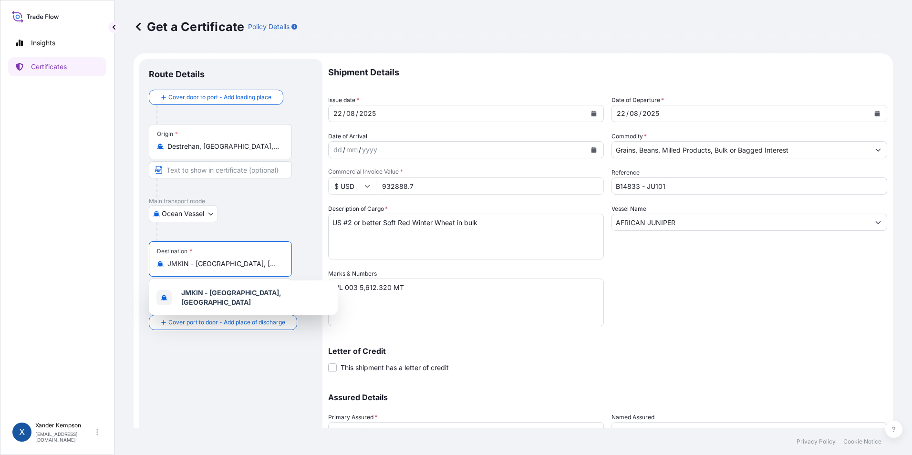
drag, startPoint x: 262, startPoint y: 265, endPoint x: -42, endPoint y: 270, distance: 303.8
click at [0, 270] on html "1 option available. Insights Certificates X [PERSON_NAME] [PERSON_NAME][EMAIL_A…" at bounding box center [456, 227] width 912 height 455
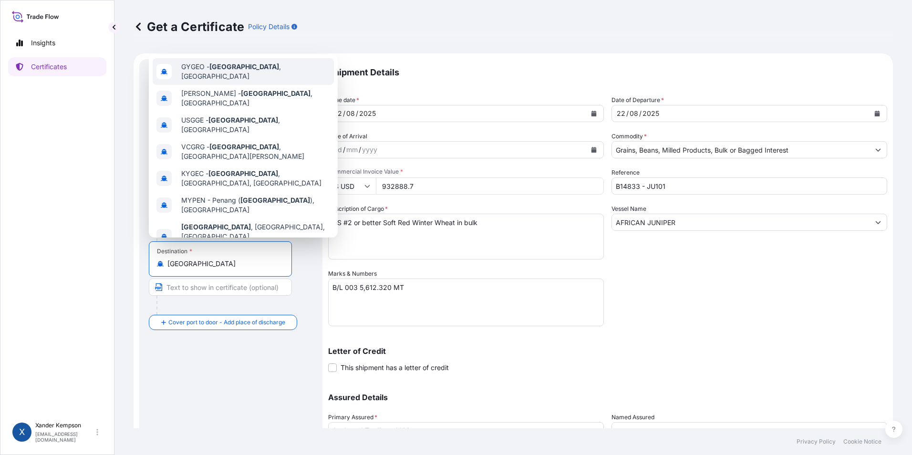
click at [244, 64] on div "GYGEO - [GEOGRAPHIC_DATA] , [GEOGRAPHIC_DATA]" at bounding box center [243, 71] width 181 height 27
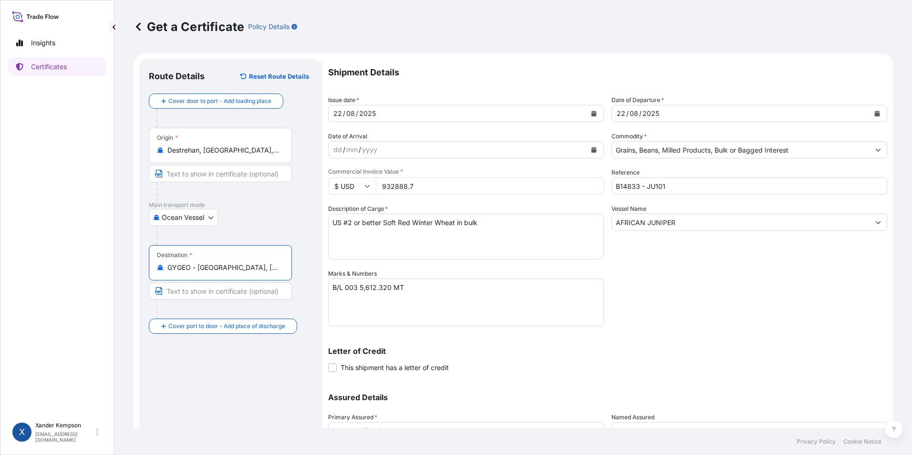
type input "GYGEO - [GEOGRAPHIC_DATA], [GEOGRAPHIC_DATA]"
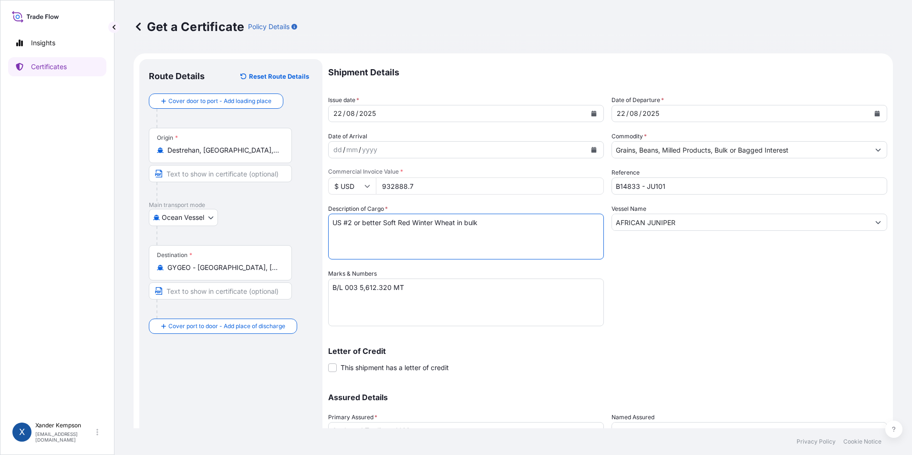
drag, startPoint x: 432, startPoint y: 221, endPoint x: 383, endPoint y: 228, distance: 48.7
click at [383, 228] on textarea "US #2 or better Soft Red Winter Wheat in bulk" at bounding box center [466, 237] width 276 height 46
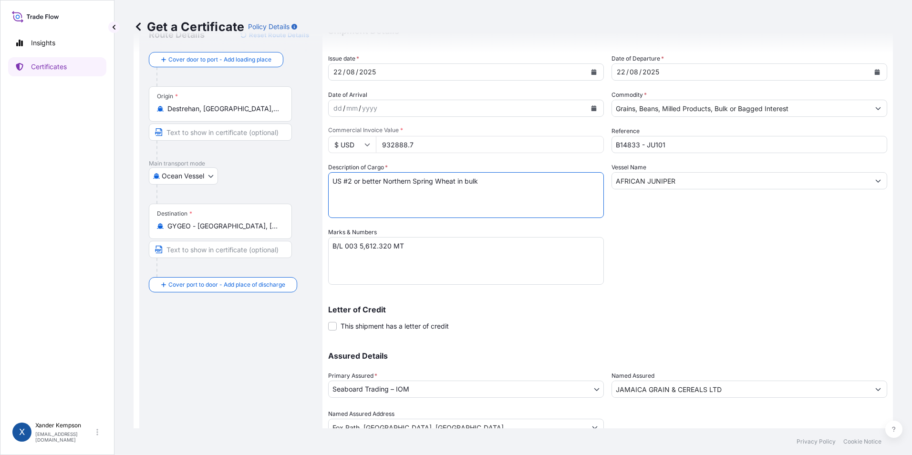
scroll to position [82, 0]
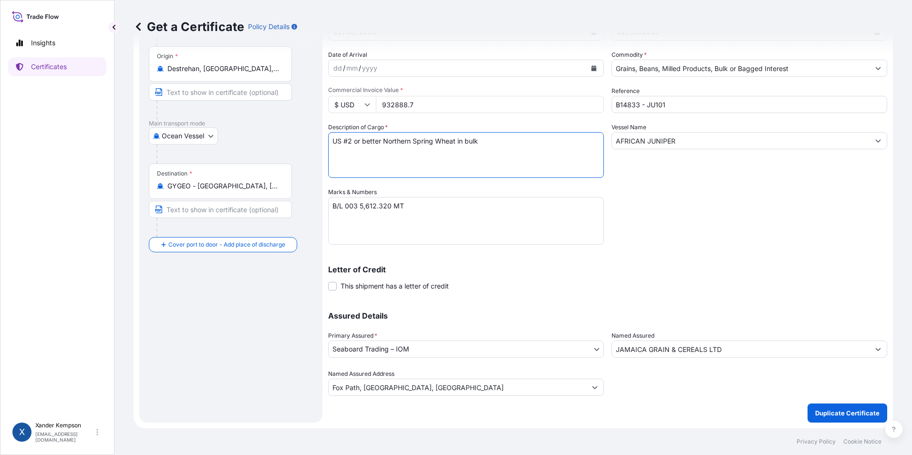
type textarea "US #2 or better Northern Spring Wheat in bulk"
click at [358, 207] on textarea "B/L 003 5,612.320 MT" at bounding box center [466, 221] width 276 height 48
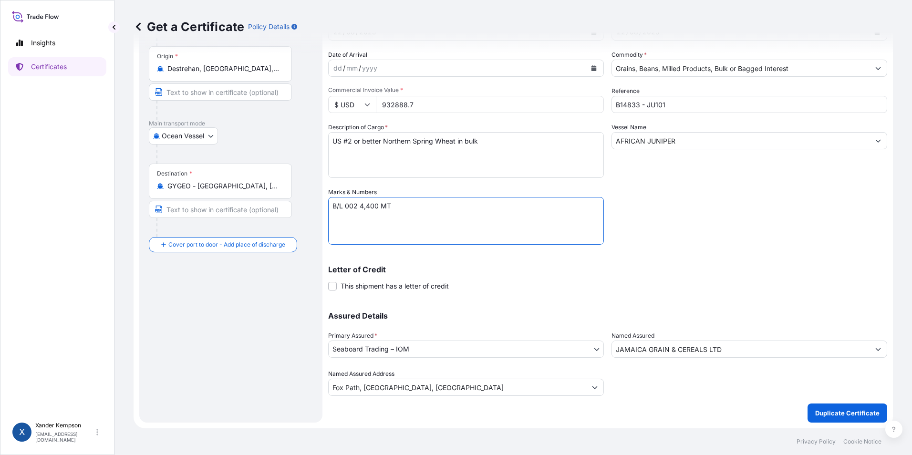
click at [414, 202] on textarea "B/L 003 5,612.320 MT" at bounding box center [466, 221] width 276 height 48
drag, startPoint x: 432, startPoint y: 207, endPoint x: 394, endPoint y: 205, distance: 38.2
click at [394, 205] on textarea "B/L 003 5,612.320 MT" at bounding box center [466, 221] width 276 height 48
type textarea "B/L 002 4,400 MT DATED [DATE]"
click at [876, 349] on icon "Show suggestions" at bounding box center [878, 349] width 5 height 3
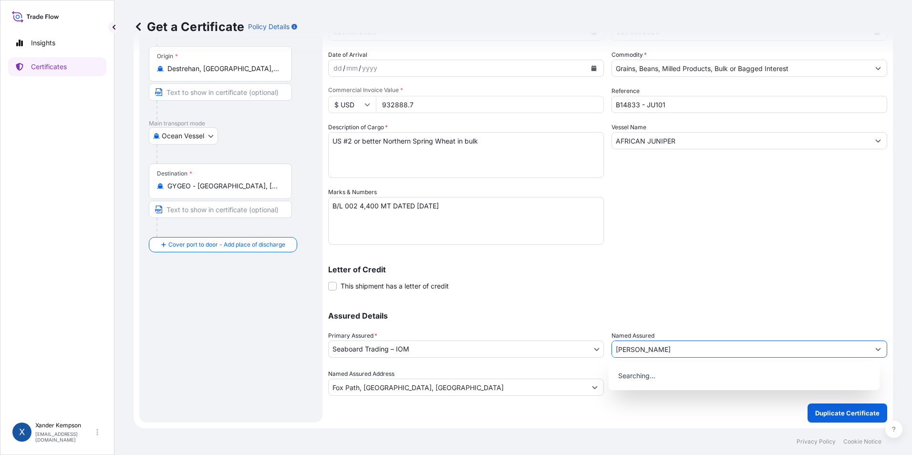
type input "J"
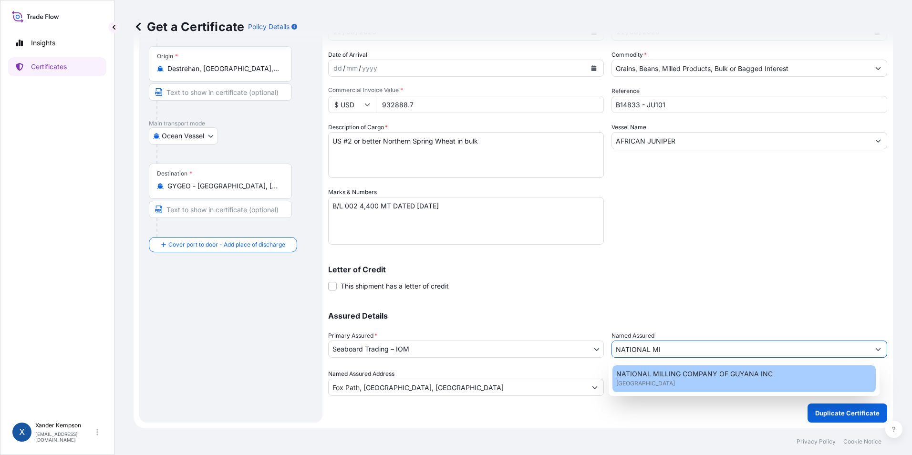
click at [694, 386] on div "NATIONAL MILLING COMPANY OF GUYANA INC [GEOGRAPHIC_DATA]" at bounding box center [744, 378] width 264 height 27
type input "NATIONAL MILLING COMPANY OF GUYANA INC"
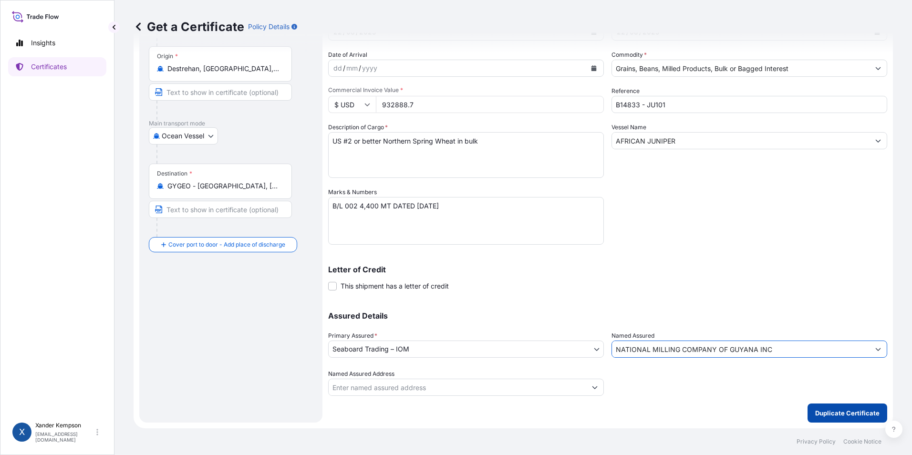
type input "NATIONAL MILLING COMPANY OF GUYANA INC"
click at [848, 414] on p "Duplicate Certificate" at bounding box center [847, 413] width 64 height 10
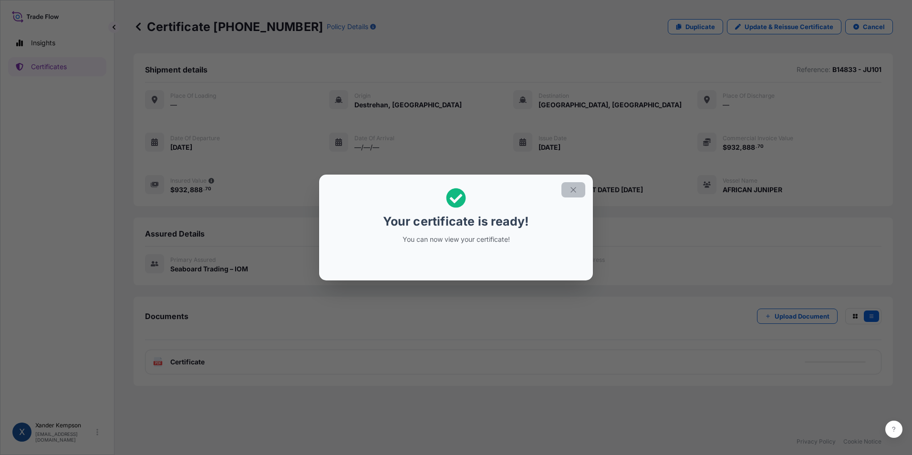
click at [581, 186] on button "button" at bounding box center [573, 189] width 24 height 15
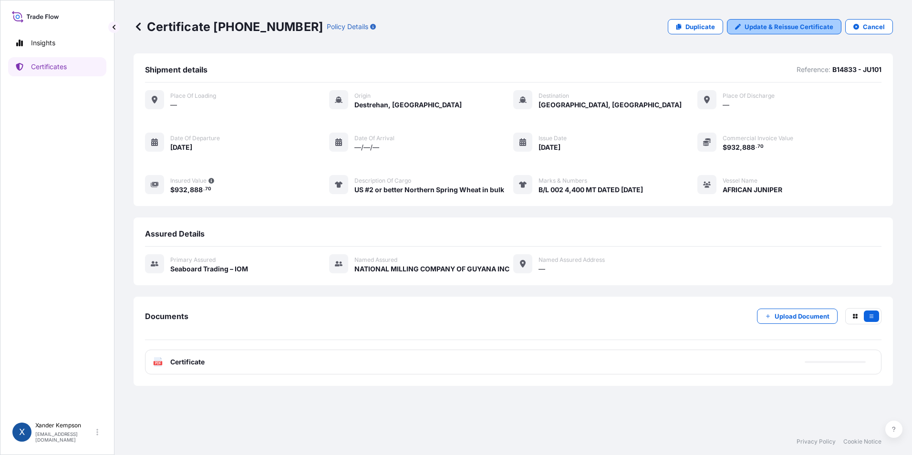
click at [764, 20] on link "Update & Reissue Certificate" at bounding box center [784, 26] width 114 height 15
select select "Ocean Vessel"
select select "31640"
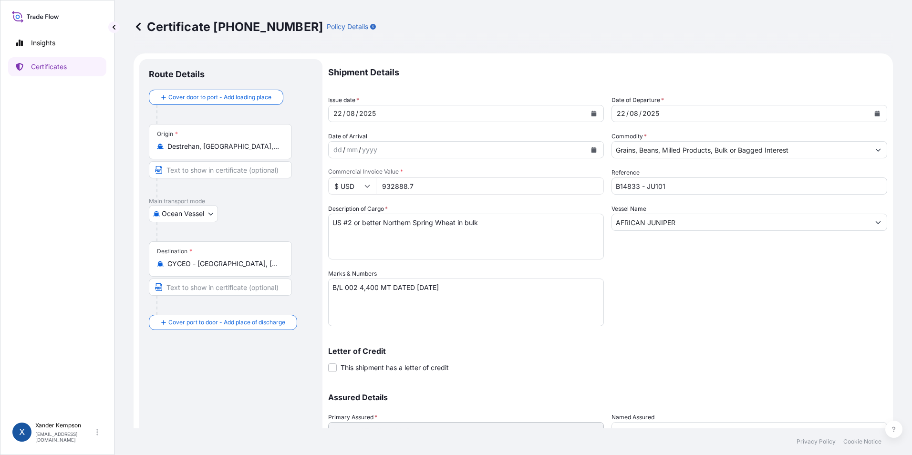
drag, startPoint x: 489, startPoint y: 181, endPoint x: 300, endPoint y: 167, distance: 189.8
click at [300, 167] on form "Route Details Cover door to port - Add loading place Place of loading Road / In…" at bounding box center [513, 281] width 759 height 456
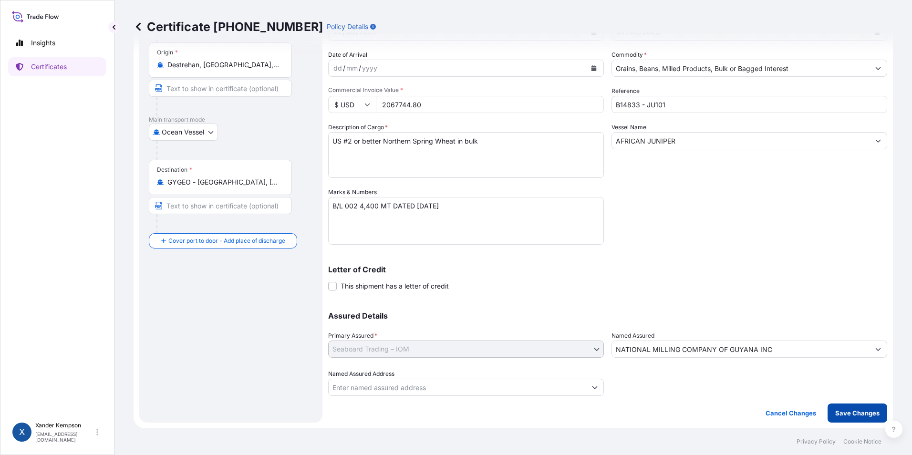
type input "2067744.80"
click at [855, 413] on p "Save Changes" at bounding box center [857, 413] width 44 height 10
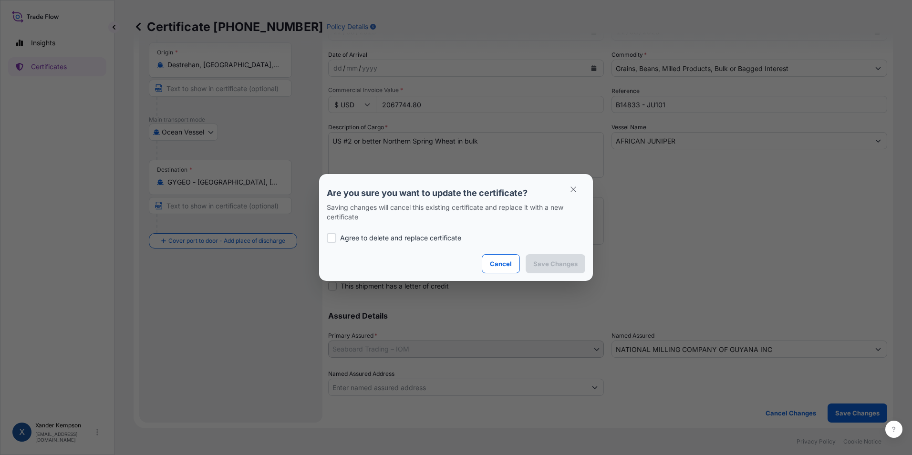
click at [359, 241] on p "Agree to delete and replace certificate" at bounding box center [400, 238] width 121 height 10
checkbox input "true"
click at [564, 262] on p "Save Changes" at bounding box center [555, 264] width 44 height 10
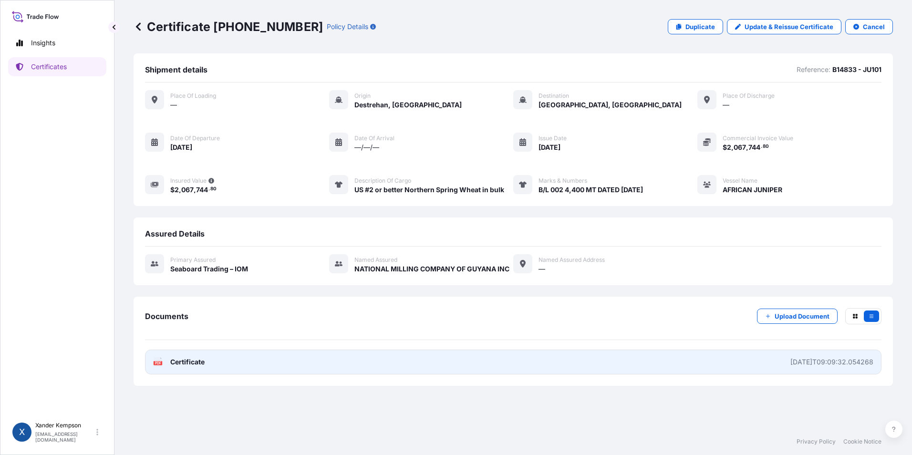
click at [416, 363] on link "PDF Certificate [DATE]T09:09:32.054268" at bounding box center [513, 362] width 736 height 25
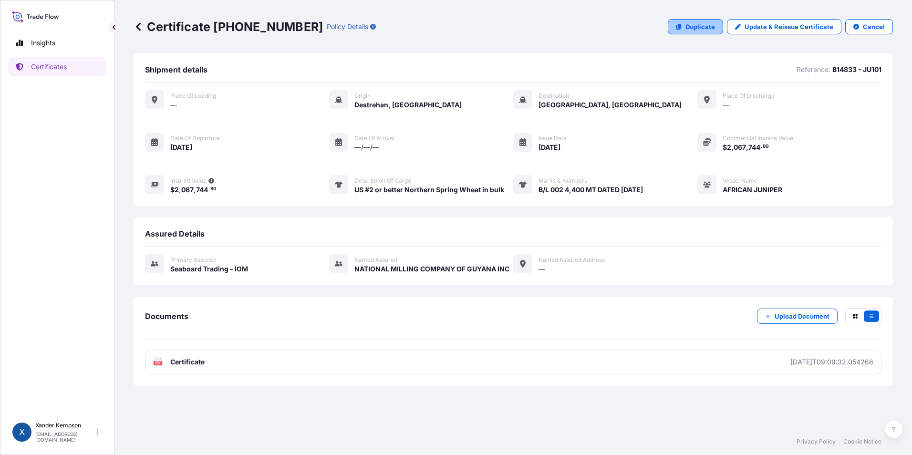
click at [698, 26] on p "Duplicate" at bounding box center [700, 27] width 30 height 10
select select "Ocean Vessel"
select select "31640"
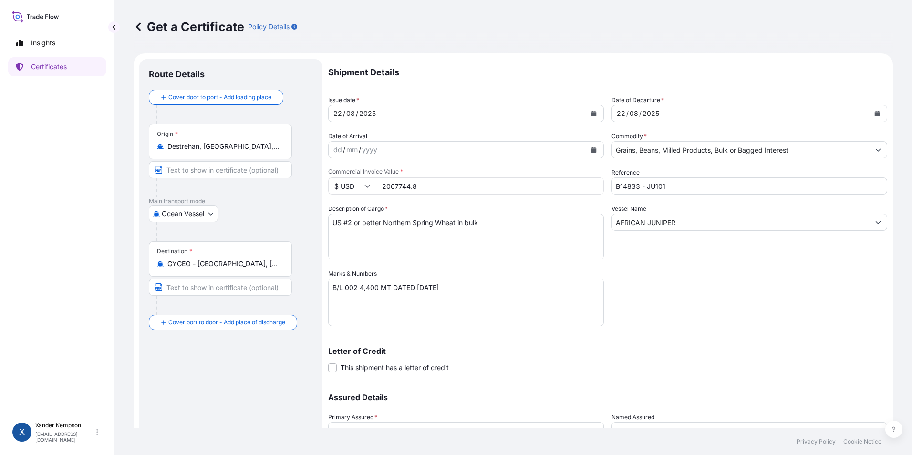
click at [356, 288] on textarea "B/L 002 4,400 MT DATED [DATE]" at bounding box center [466, 303] width 276 height 48
type textarea "B/L 004 4,400 MT DATED [DATE]"
click at [453, 222] on textarea "US #2 or better Northern Spring Wheat in bulk" at bounding box center [466, 237] width 276 height 46
drag, startPoint x: 455, startPoint y: 223, endPoint x: 383, endPoint y: 219, distance: 72.1
click at [383, 219] on textarea "US #2 or better Northern Spring Wheat in bulk" at bounding box center [466, 237] width 276 height 46
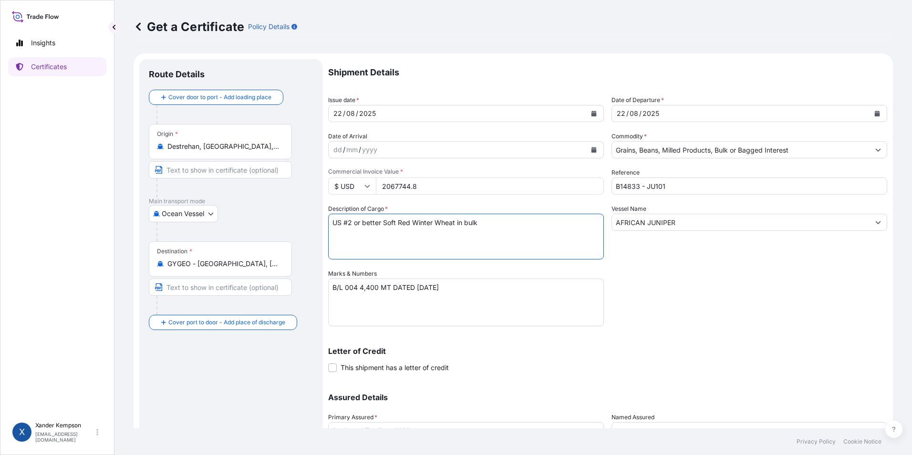
type textarea "US #2 or better Soft Red Winter Wheat in bulk"
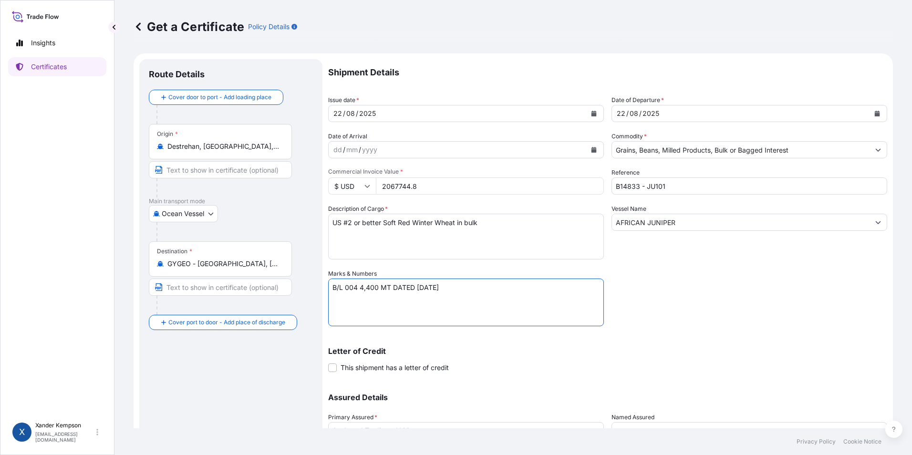
drag, startPoint x: 377, startPoint y: 287, endPoint x: 395, endPoint y: 294, distance: 20.1
click at [378, 287] on textarea "B/L 002 4,400 MT DATED [DATE]" at bounding box center [466, 303] width 276 height 48
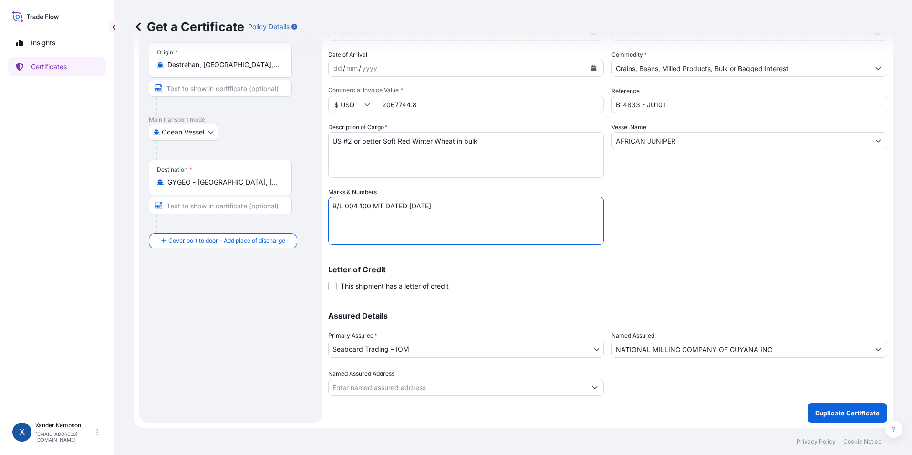
type textarea "B/L 004 100 MT DATED [DATE]"
drag, startPoint x: 425, startPoint y: 109, endPoint x: 352, endPoint y: 106, distance: 73.0
click at [352, 106] on div "$ USD 2067744.8" at bounding box center [466, 104] width 276 height 17
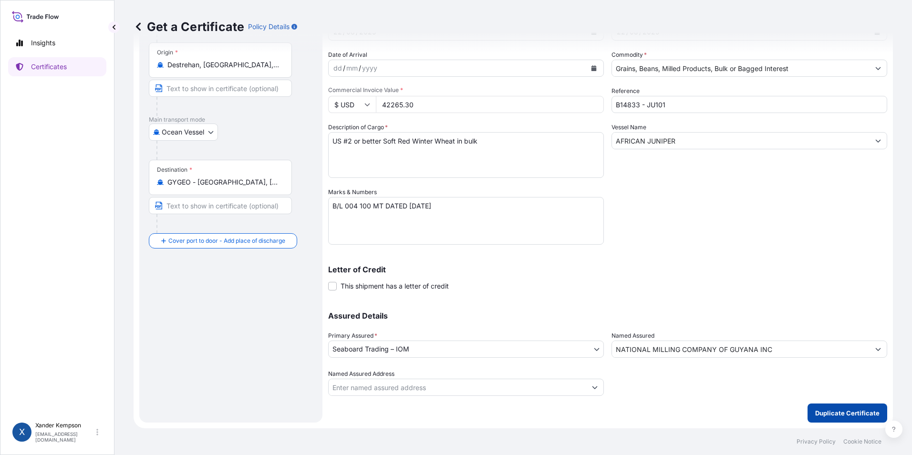
type input "42265.30"
click at [847, 414] on p "Duplicate Certificate" at bounding box center [847, 413] width 64 height 10
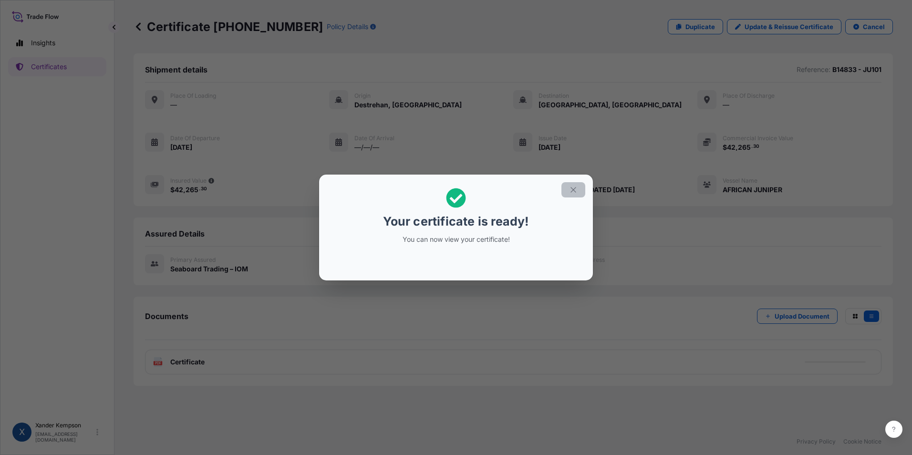
click at [573, 188] on icon "button" at bounding box center [573, 190] width 9 height 9
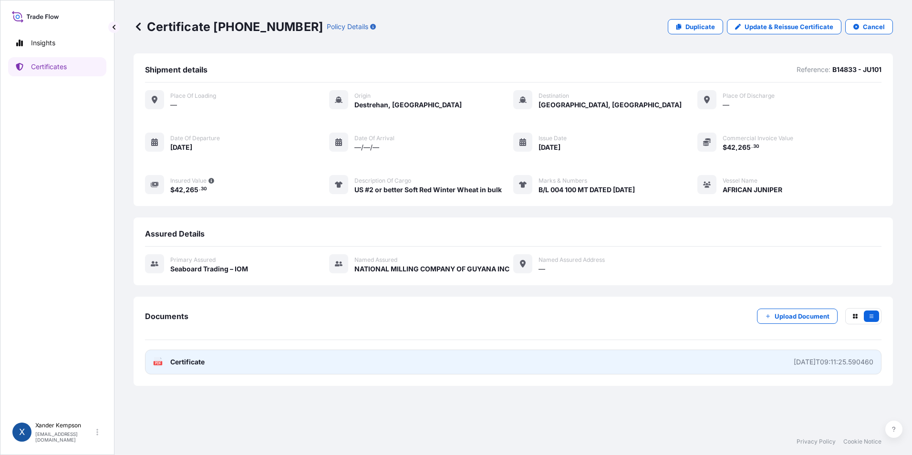
click at [201, 360] on span "Certificate" at bounding box center [187, 362] width 34 height 10
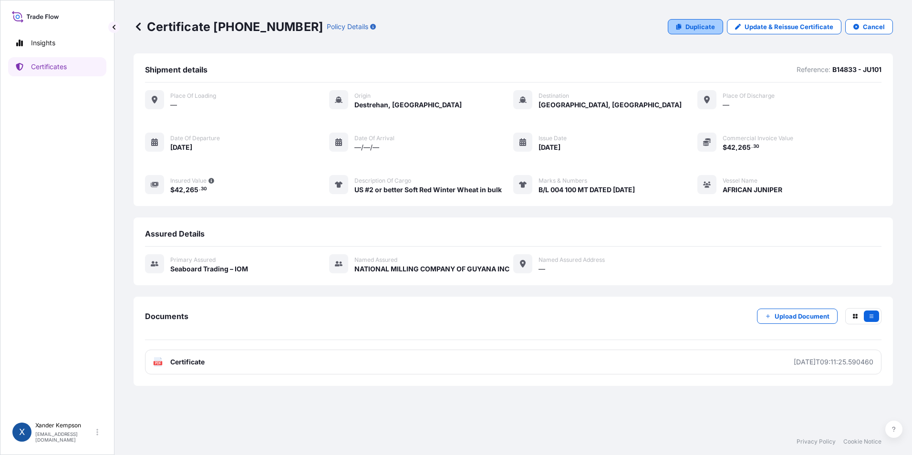
click at [712, 28] on p "Duplicate" at bounding box center [700, 27] width 30 height 10
select select "Ocean Vessel"
select select "31640"
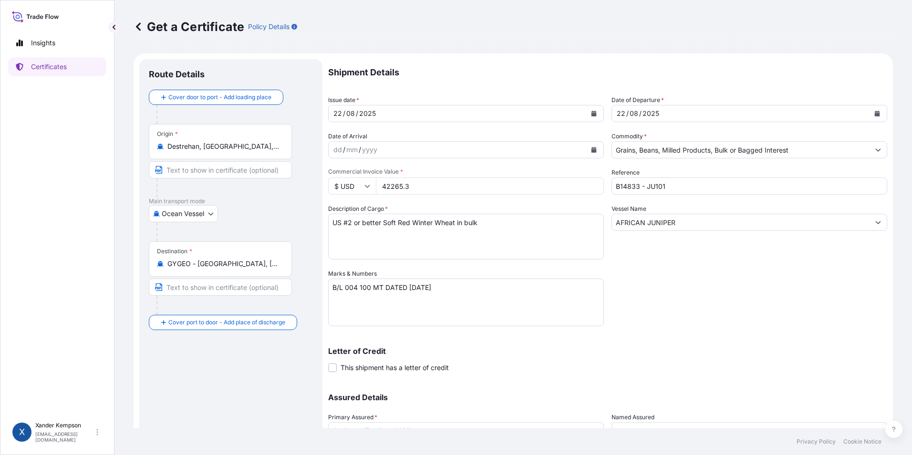
click at [354, 222] on textarea "US #2 or better Soft Red Winter Wheat in bulk" at bounding box center [466, 237] width 276 height 46
click at [396, 224] on textarea "US #2 or better Soft Red Winter Wheat in bulk" at bounding box center [466, 237] width 276 height 46
type textarea "US #2 or better Hard Red Winter Wheat in bulk"
click at [358, 287] on textarea "B/L 004 100 MT DATED [DATE]" at bounding box center [466, 303] width 276 height 48
click at [372, 286] on textarea "B/L 004 100 MT DATED [DATE]" at bounding box center [466, 303] width 276 height 48
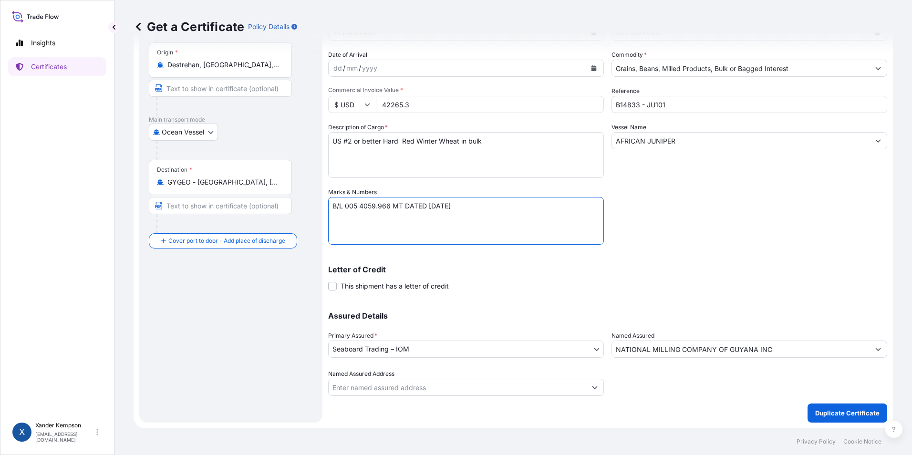
scroll to position [34, 0]
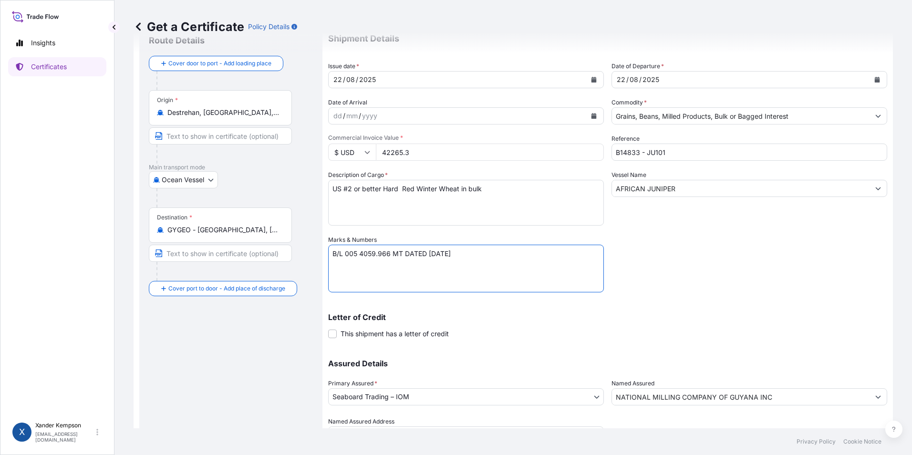
type textarea "B/L 005 4059.966 MT DATED [DATE]"
drag, startPoint x: 423, startPoint y: 151, endPoint x: 309, endPoint y: 150, distance: 113.5
click at [309, 150] on form "Route Details Cover door to port - Add loading place Place of loading Road / In…" at bounding box center [513, 248] width 759 height 456
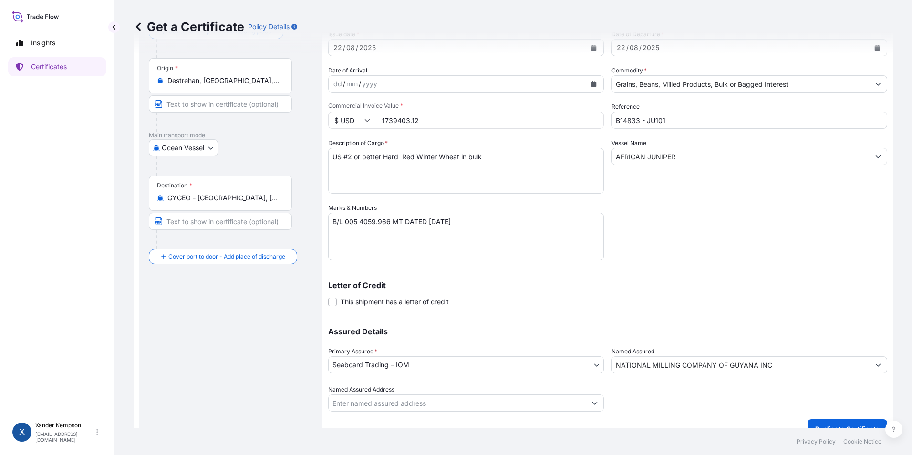
scroll to position [82, 0]
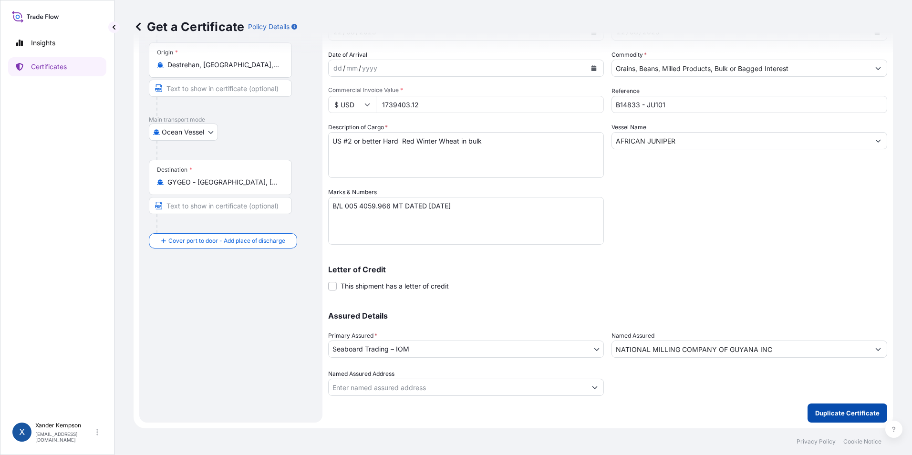
type input "1739403.12"
click at [840, 413] on p "Duplicate Certificate" at bounding box center [847, 413] width 64 height 10
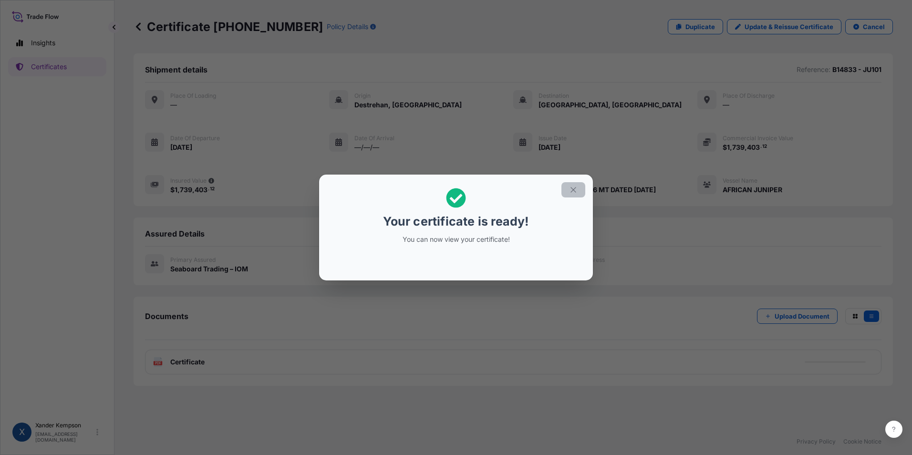
click at [572, 188] on icon "button" at bounding box center [573, 190] width 9 height 9
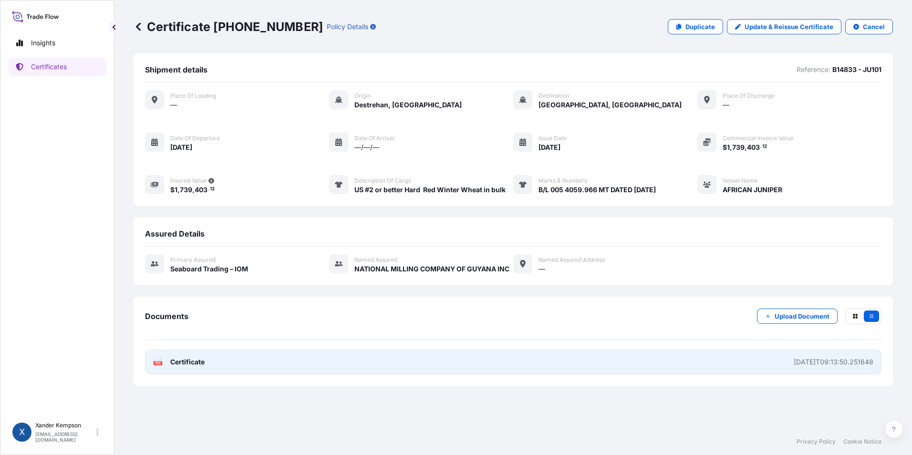
click at [699, 360] on link "PDF Certificate [DATE]T09:13:50.251648" at bounding box center [513, 362] width 736 height 25
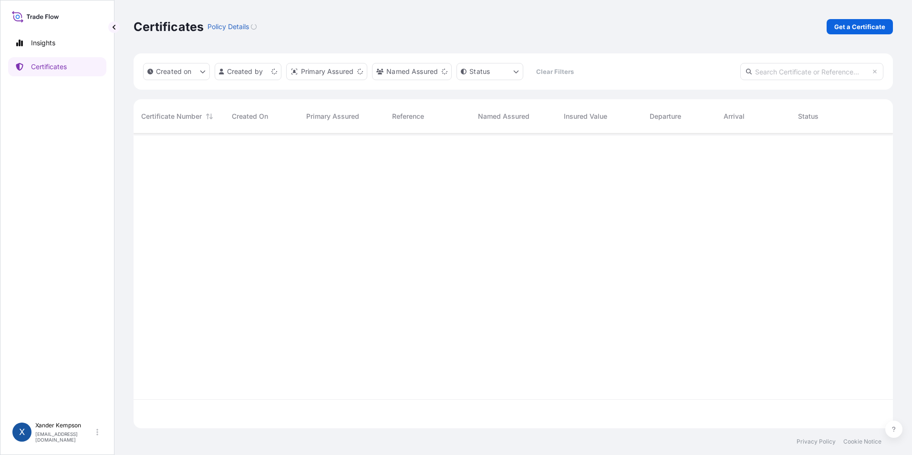
scroll to position [293, 752]
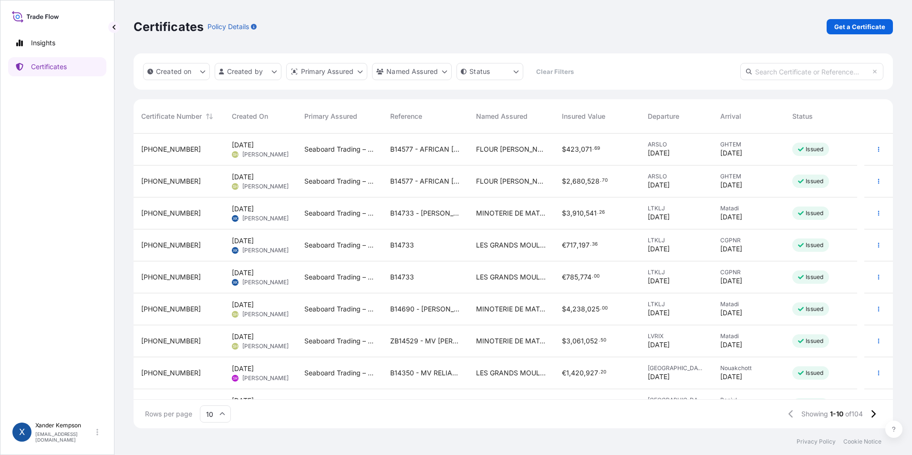
click at [832, 74] on input "text" at bounding box center [811, 71] width 143 height 17
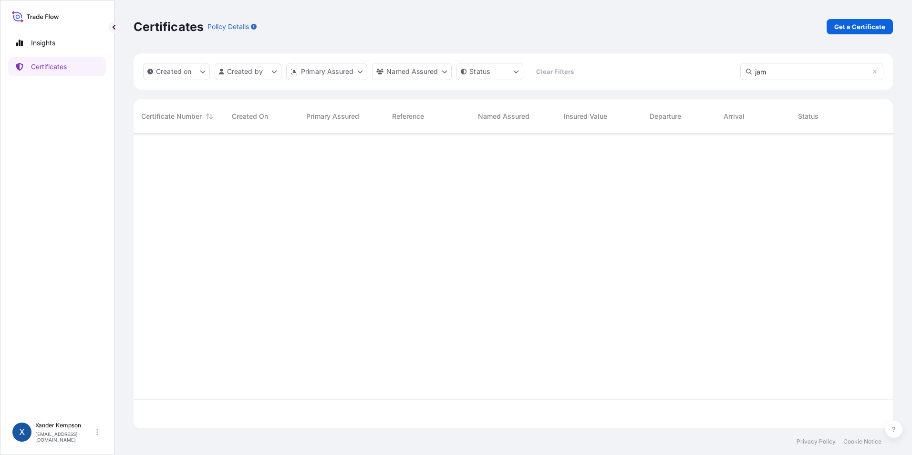
scroll to position [322, 752]
type input "j"
type input "joseph"
click at [249, 66] on html "Insights Certificates X Xander Kempson xander.kempson@seaboardtrade.com Certifi…" at bounding box center [456, 227] width 912 height 455
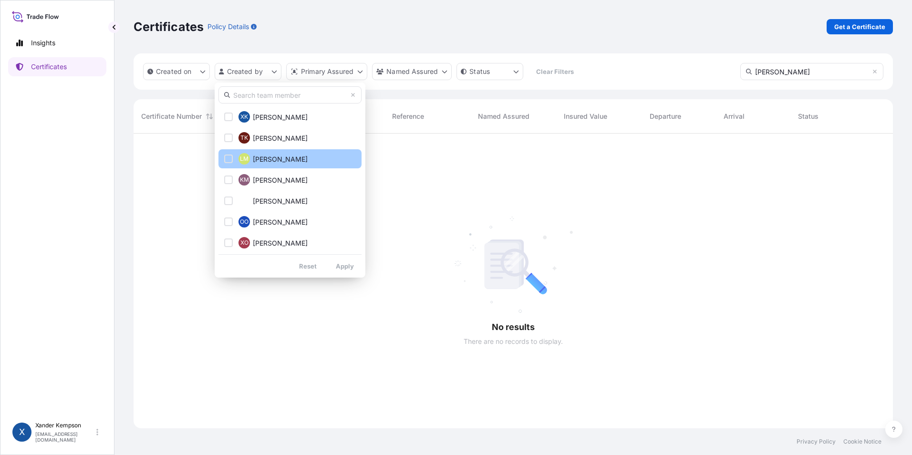
scroll to position [334, 0]
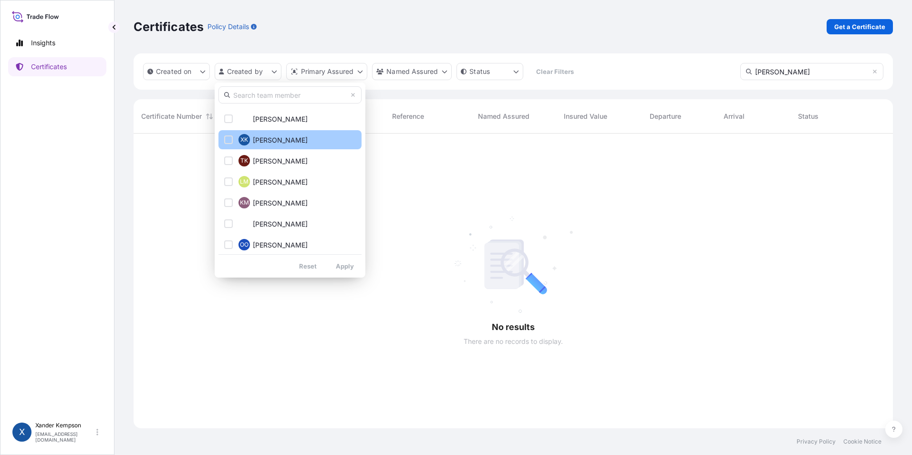
click at [224, 139] on button "XK Xander Kempson" at bounding box center [289, 139] width 143 height 19
click at [872, 70] on html "Insights Certificates X Xander Kempson xander.kempson@seaboardtrade.com Certifi…" at bounding box center [456, 227] width 912 height 455
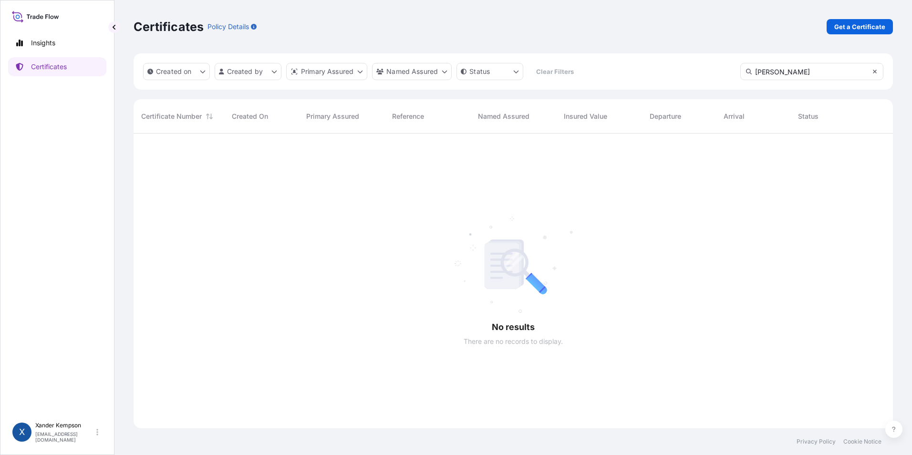
click at [875, 72] on icon at bounding box center [875, 72] width 4 height 4
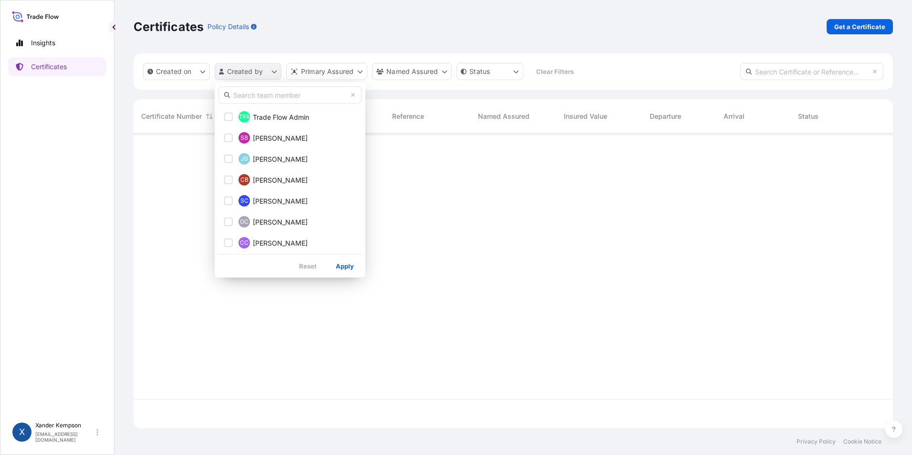
click at [269, 76] on html "Insights Certificates X Xander Kempson xander.kempson@seaboardtrade.com Certifi…" at bounding box center [456, 227] width 912 height 455
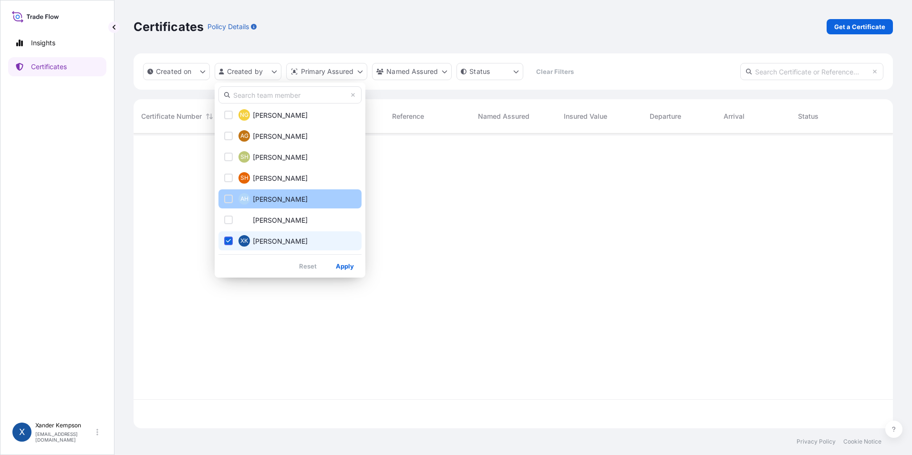
scroll to position [238, 0]
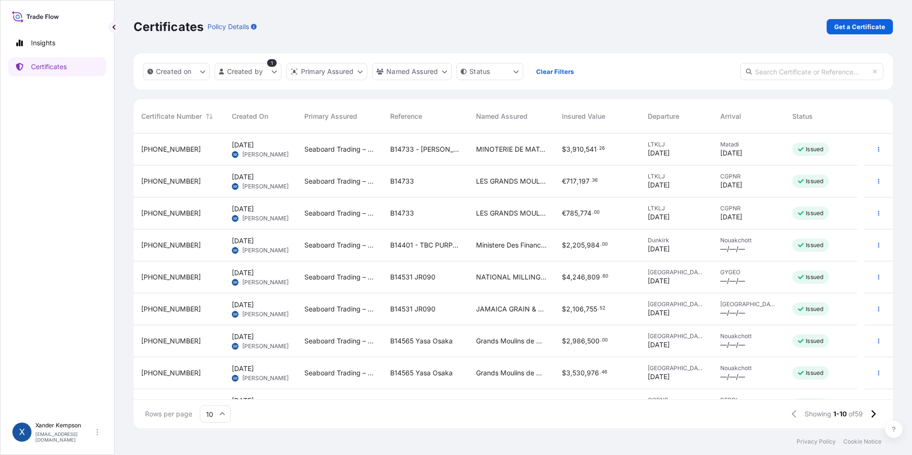
click at [227, 414] on input "10" at bounding box center [215, 413] width 31 height 17
click at [217, 382] on div "50" at bounding box center [215, 388] width 23 height 18
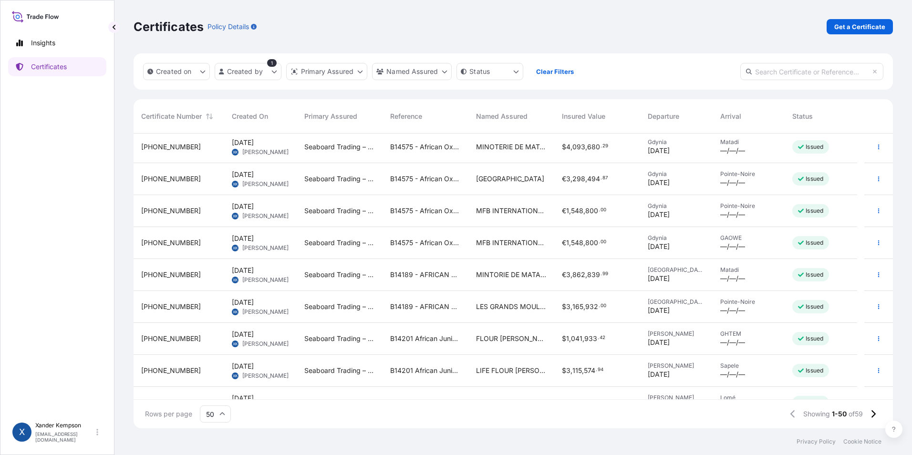
scroll to position [1145, 0]
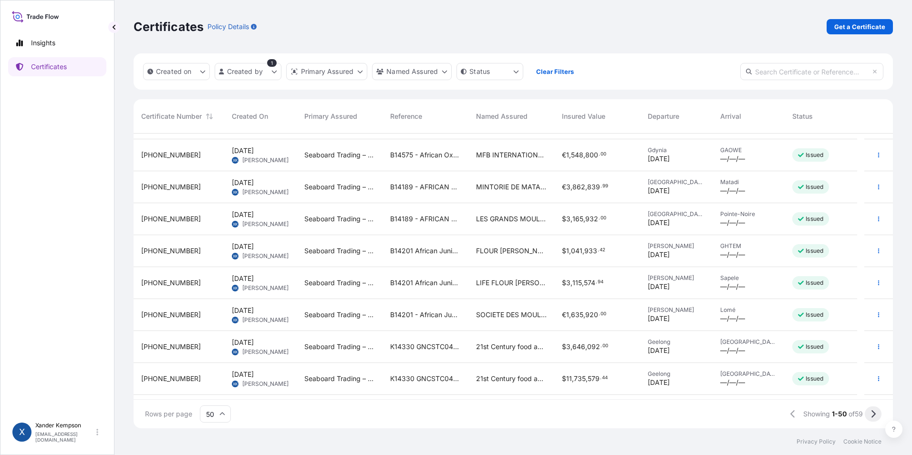
click at [873, 415] on icon at bounding box center [872, 414] width 5 height 9
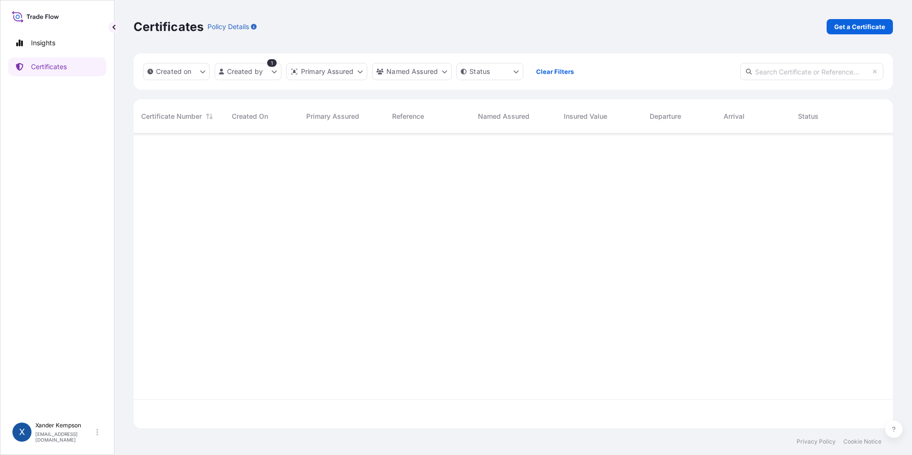
scroll to position [0, 0]
